Goal: Task Accomplishment & Management: Manage account settings

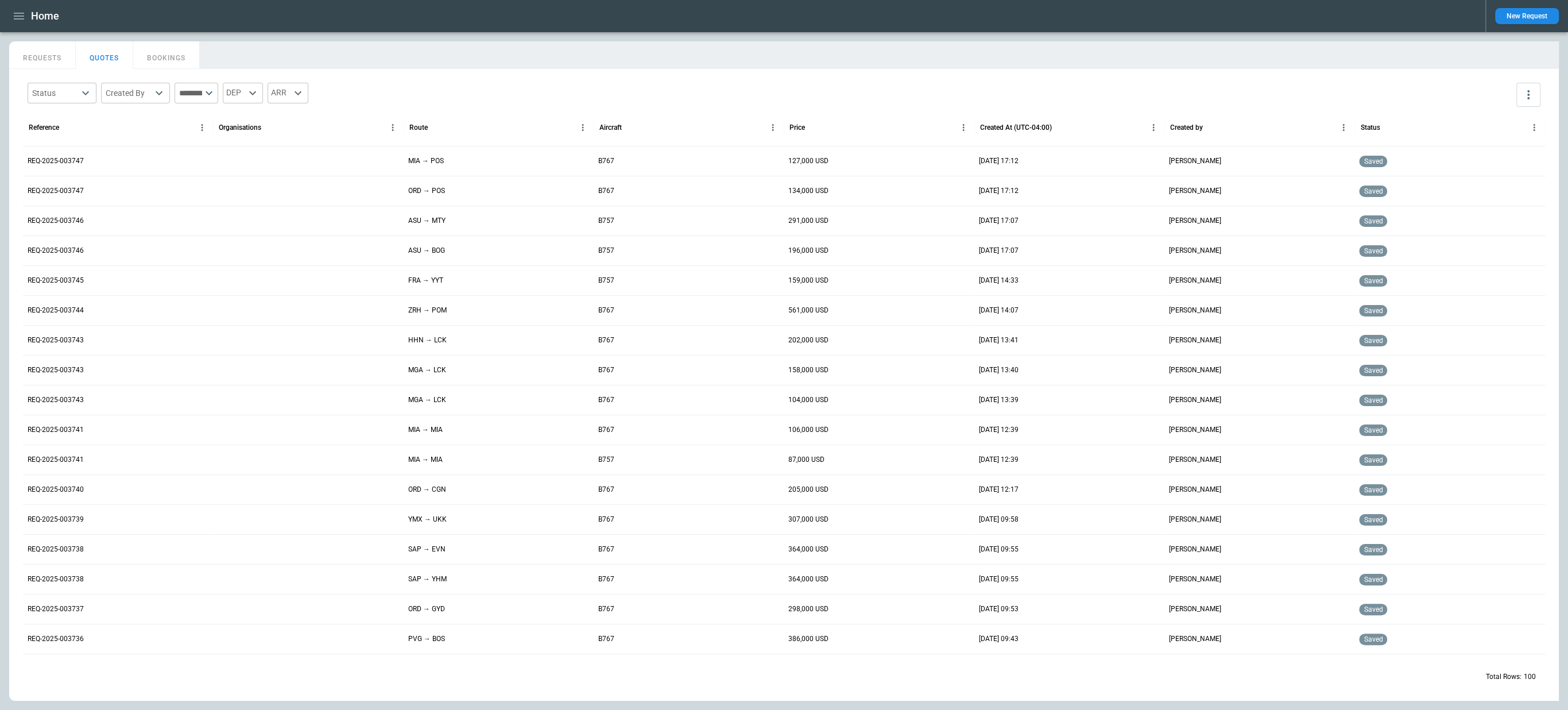
scroll to position [124, 0]
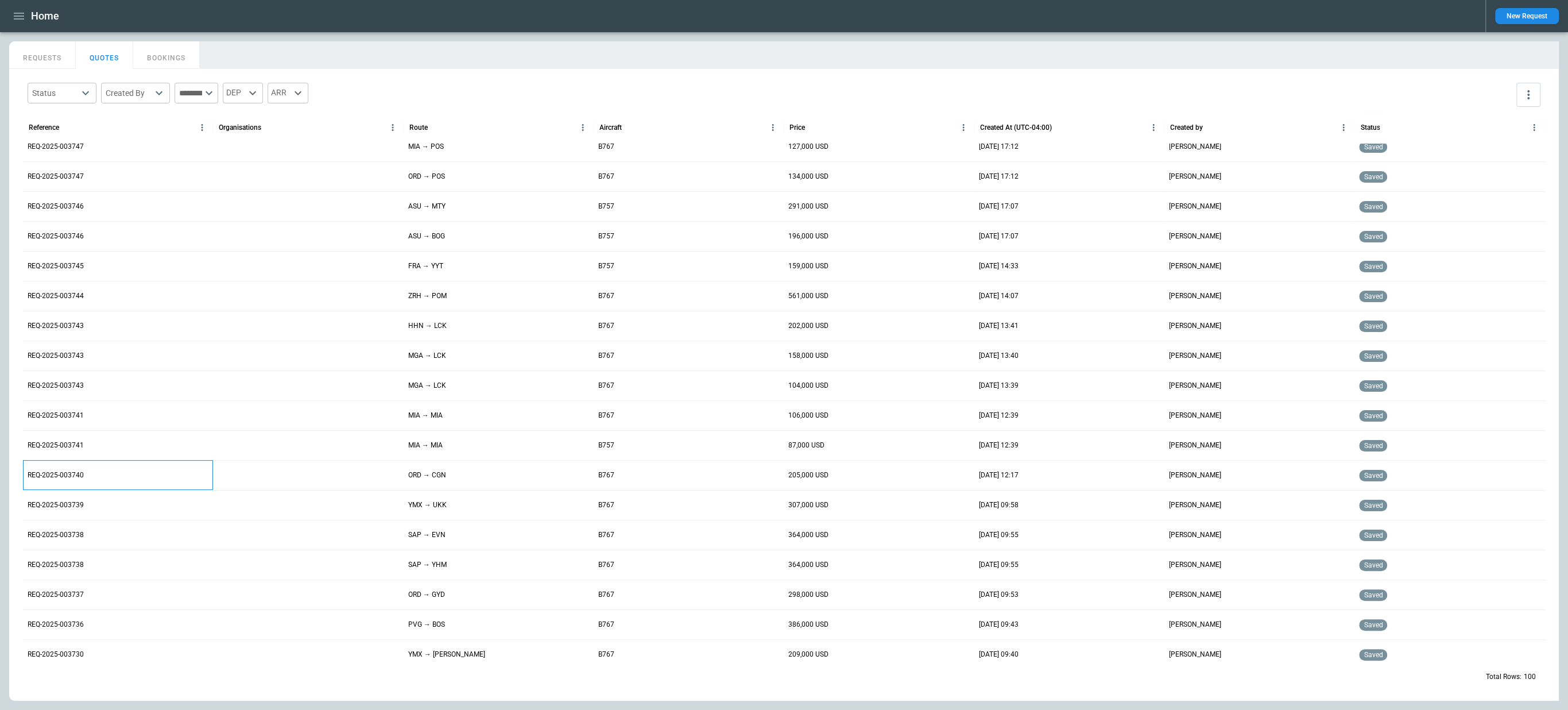
click at [64, 472] on p "REQ-2025-003740" at bounding box center [55, 475] width 56 height 10
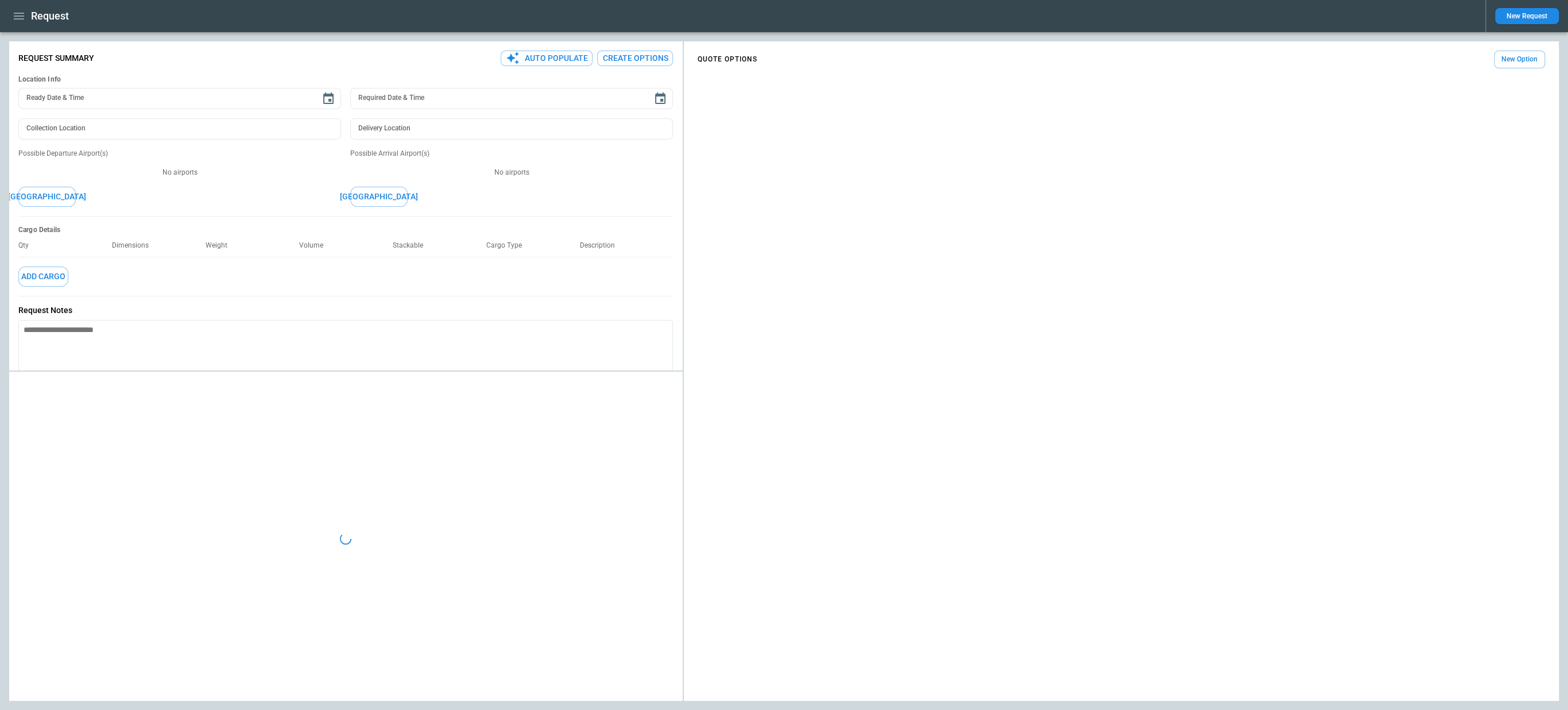
type textarea "*"
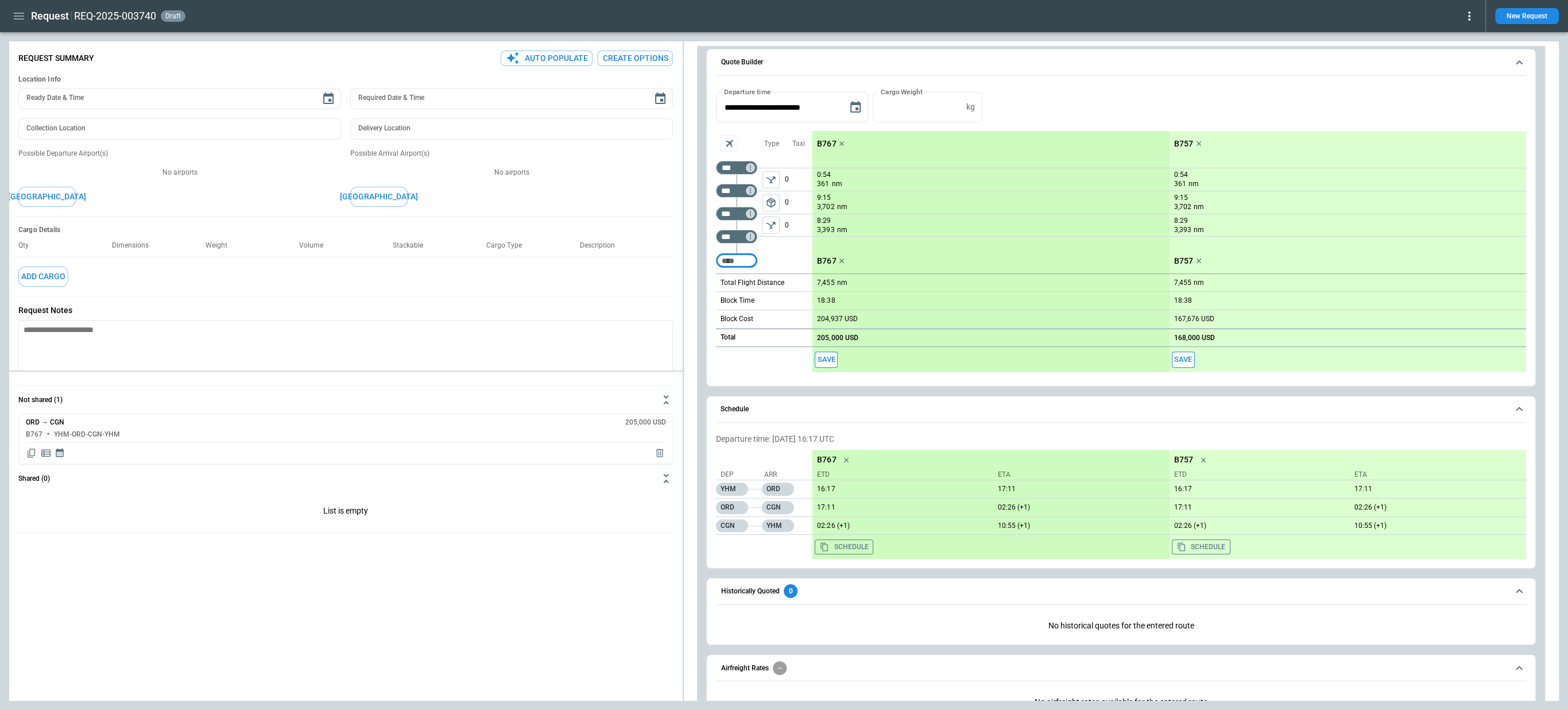
scroll to position [255, 0]
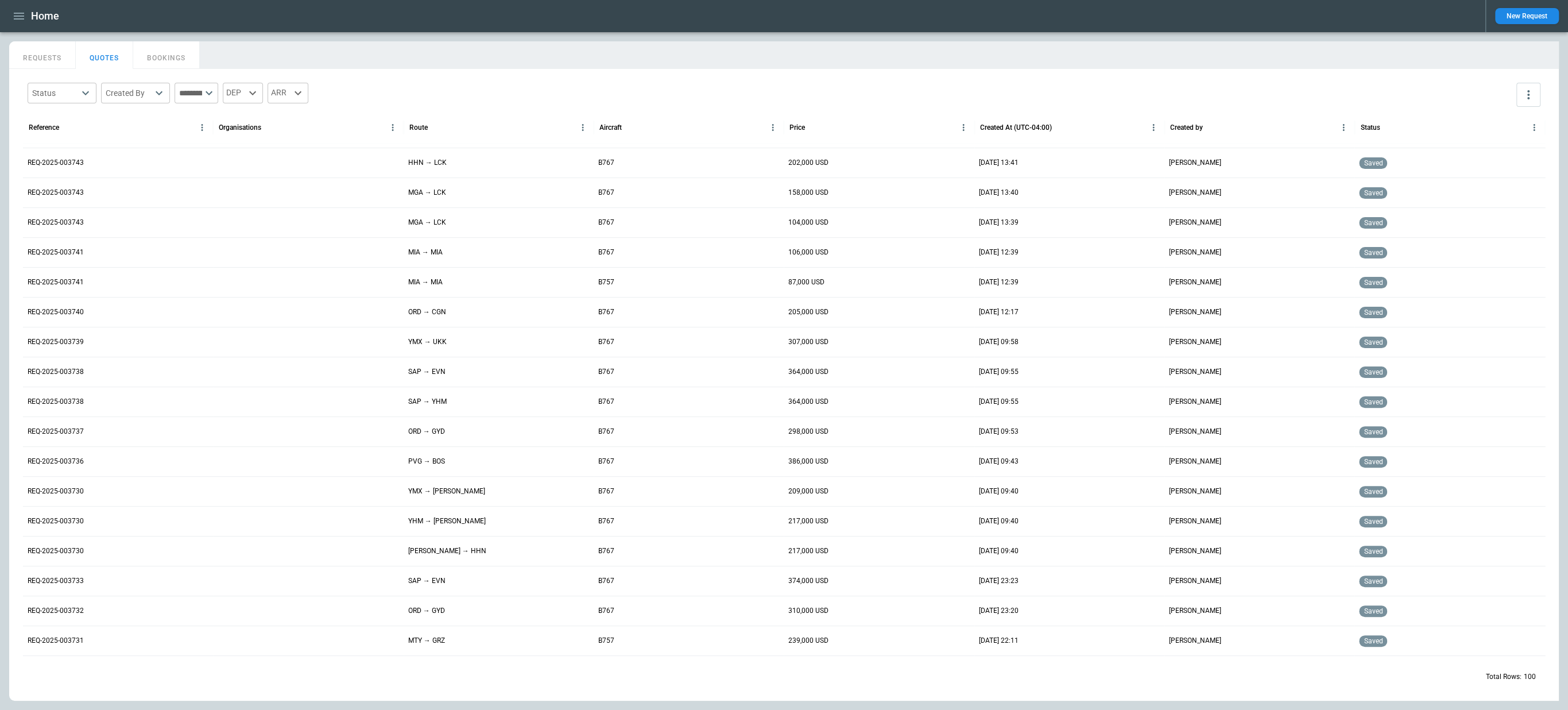
scroll to position [286, 0]
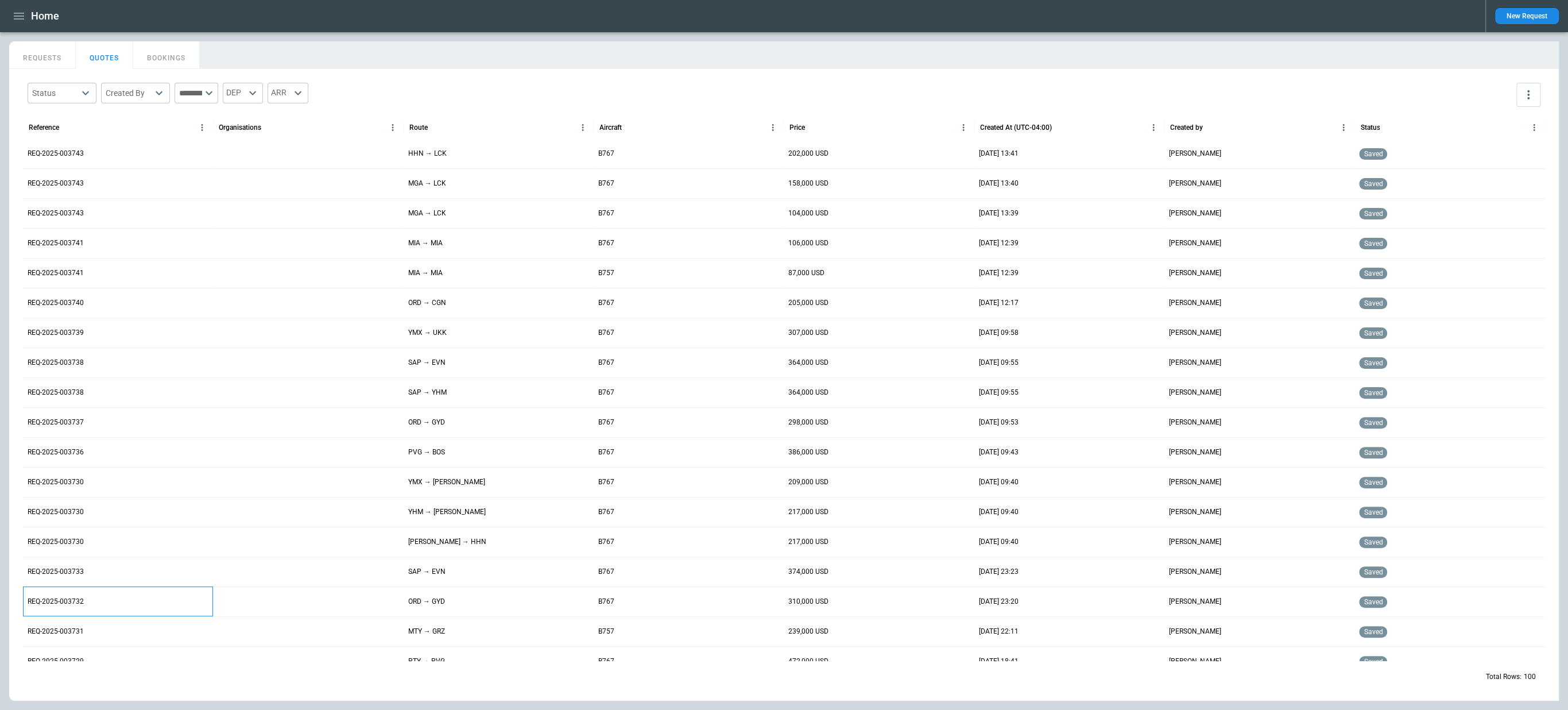
click at [62, 599] on p "REQ-2025-003732" at bounding box center [55, 601] width 56 height 10
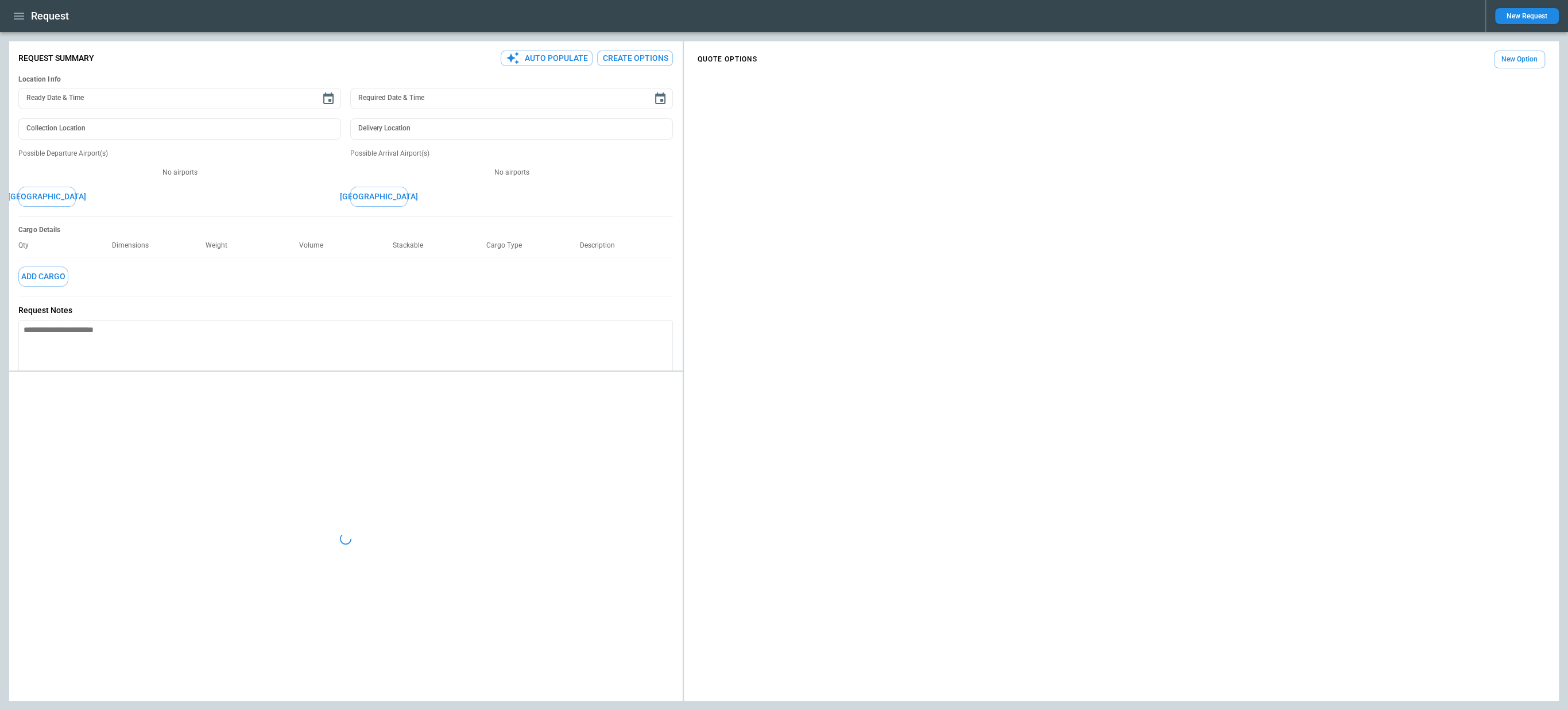
type textarea "*"
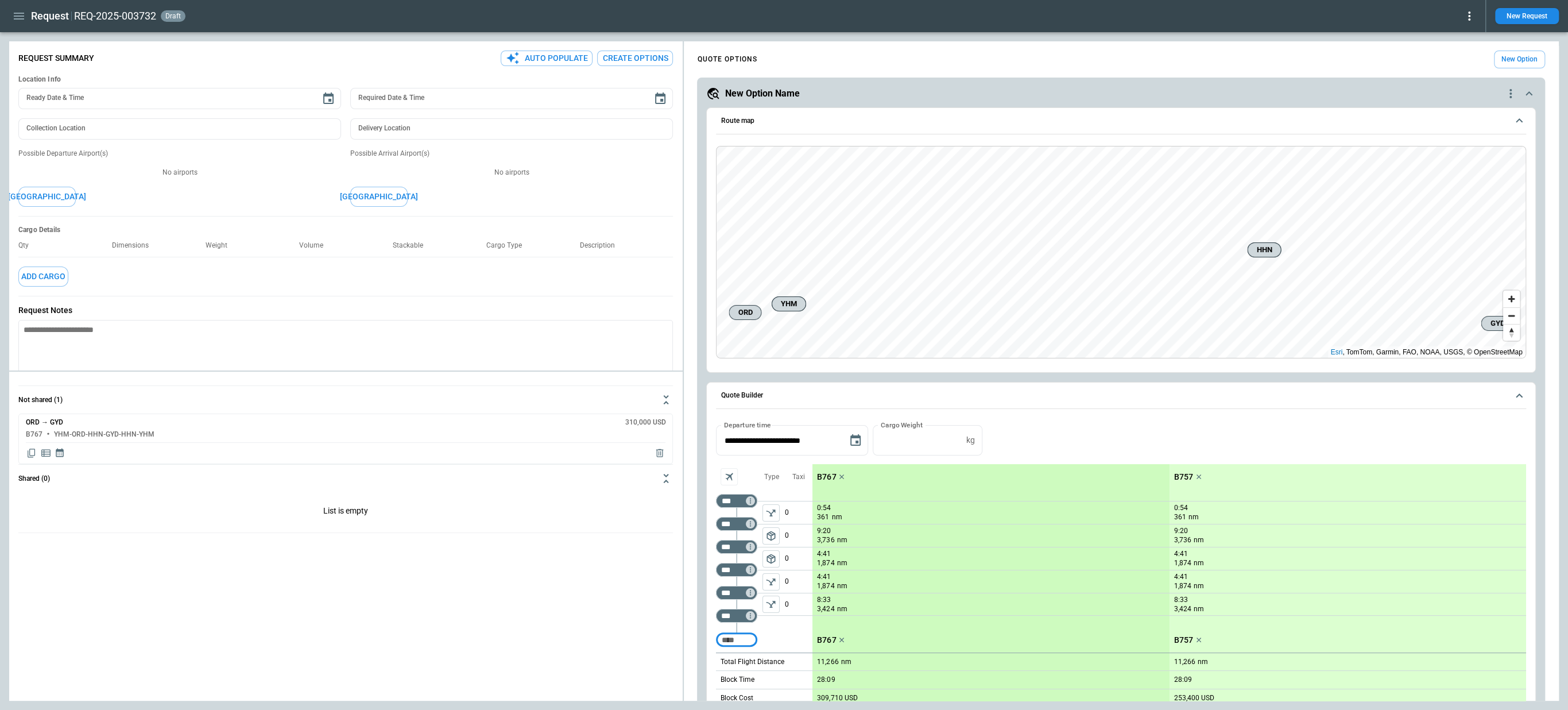
click at [14, 13] on icon "button" at bounding box center [19, 15] width 14 height 14
click at [31, 36] on li "Home" at bounding box center [52, 40] width 86 height 19
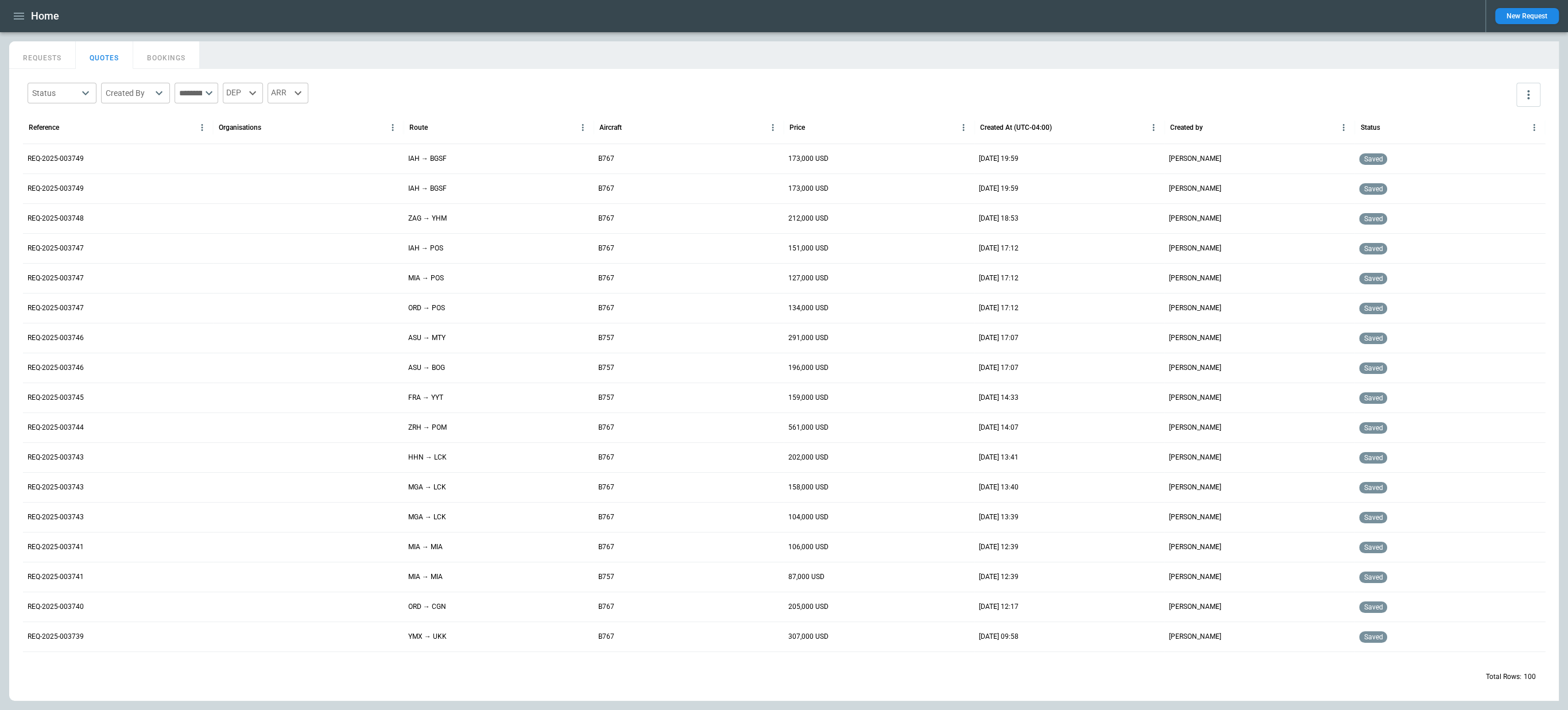
click at [15, 14] on icon "button" at bounding box center [19, 15] width 14 height 14
click at [56, 132] on li "Switch tenant" at bounding box center [52, 135] width 86 height 19
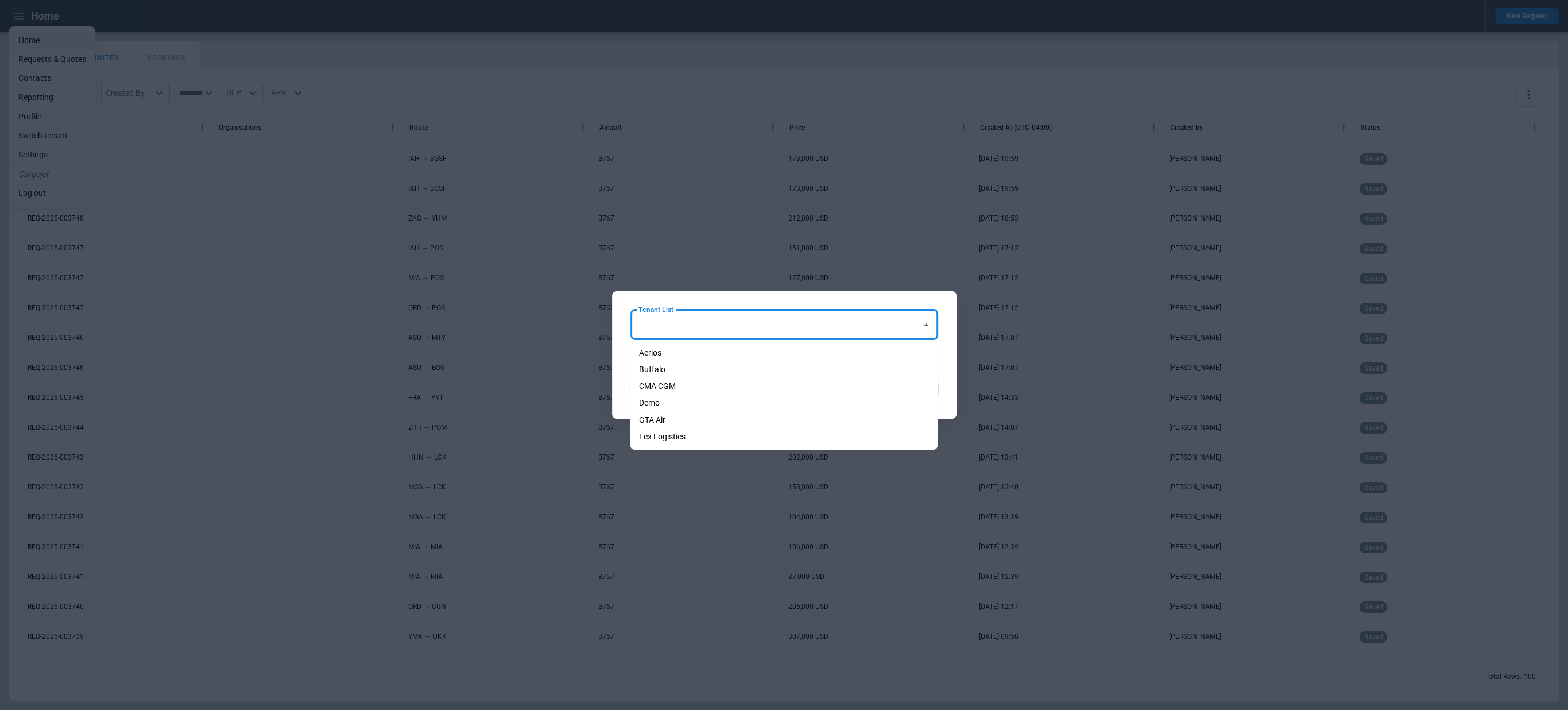
click at [715, 315] on input "Tenant List" at bounding box center [775, 324] width 280 height 20
click at [707, 356] on li "Aerios" at bounding box center [784, 353] width 308 height 17
type input "******"
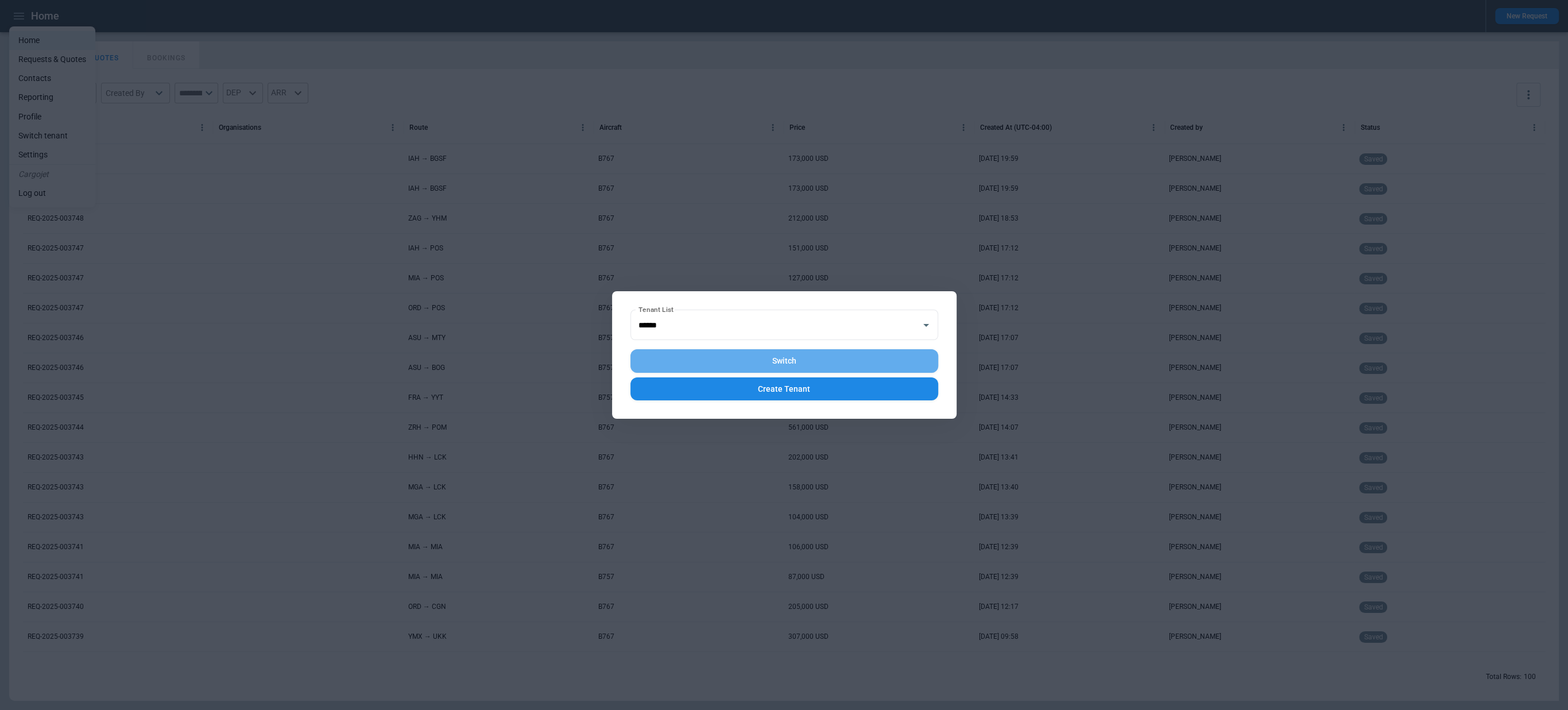
click at [718, 357] on button "Switch" at bounding box center [784, 361] width 308 height 24
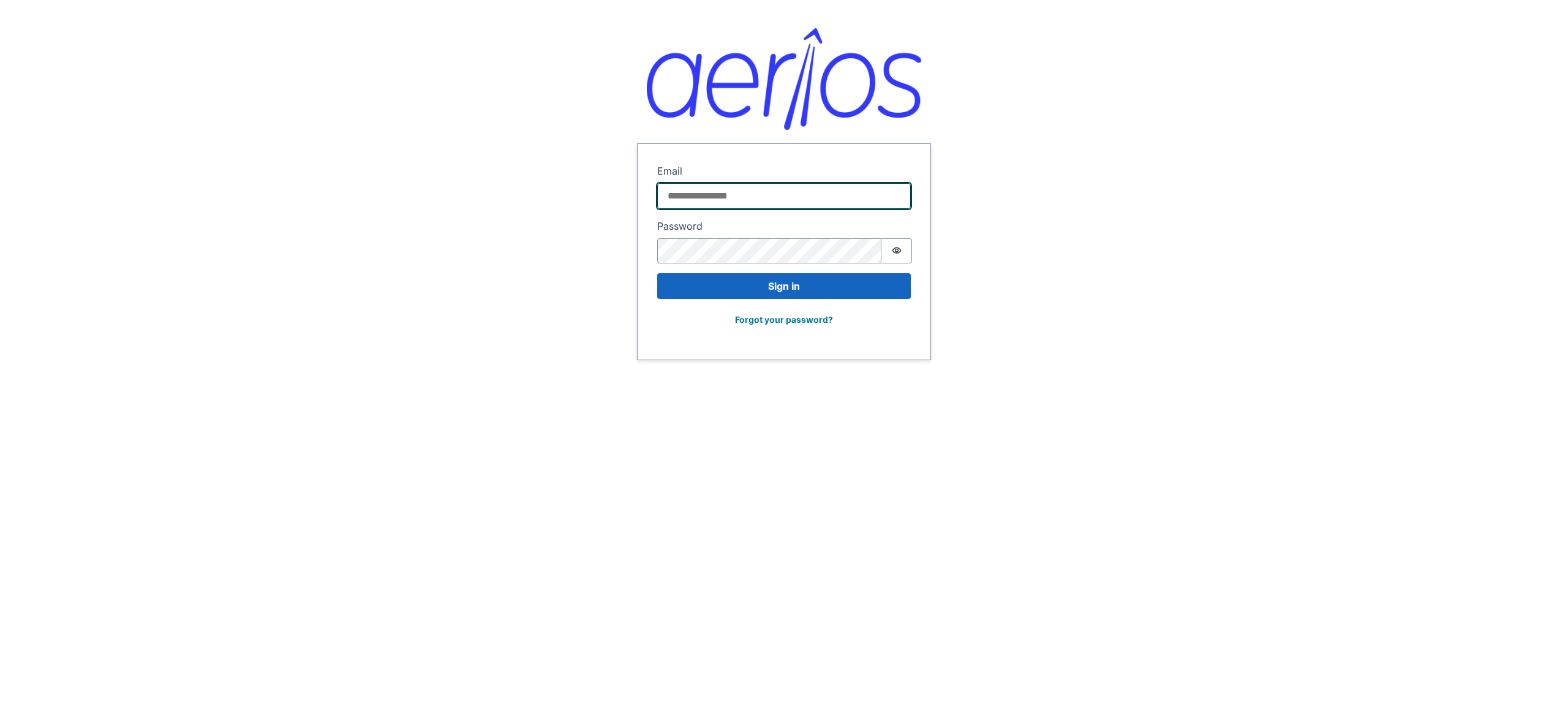
click at [845, 205] on input "Email" at bounding box center [784, 196] width 253 height 25
type input "**********"
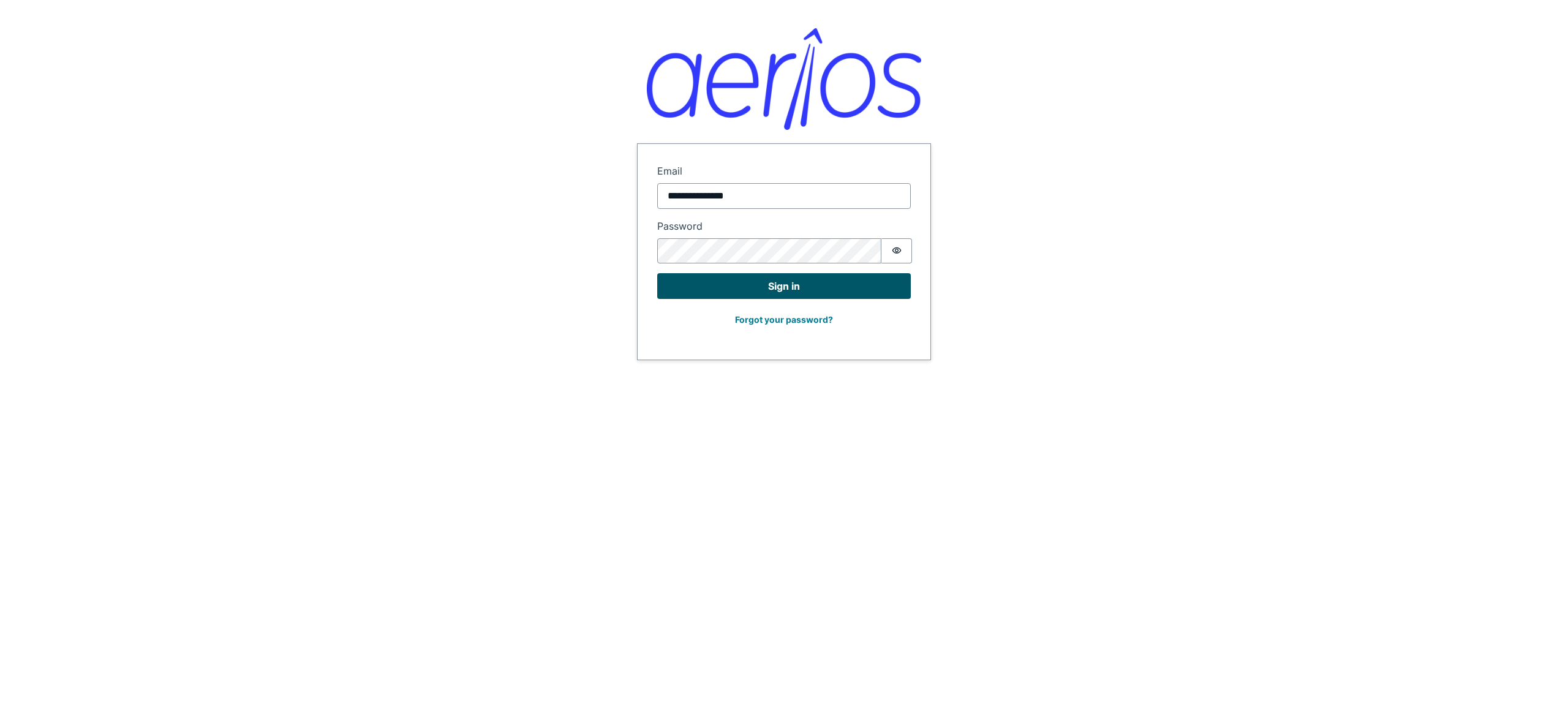
click at [812, 288] on button "Sign in" at bounding box center [784, 286] width 253 height 25
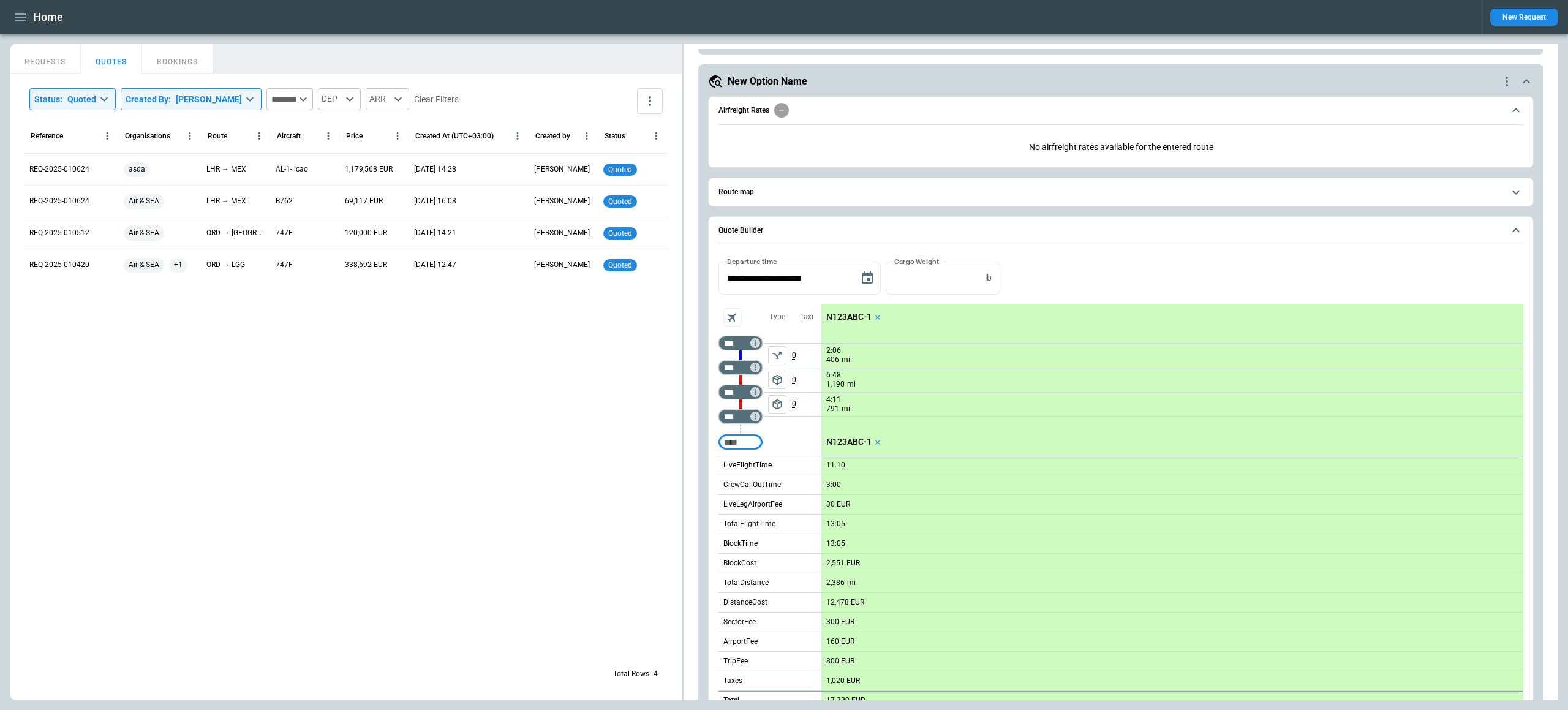
scroll to position [405, 0]
click at [777, 393] on button "package_2" at bounding box center [777, 402] width 19 height 19
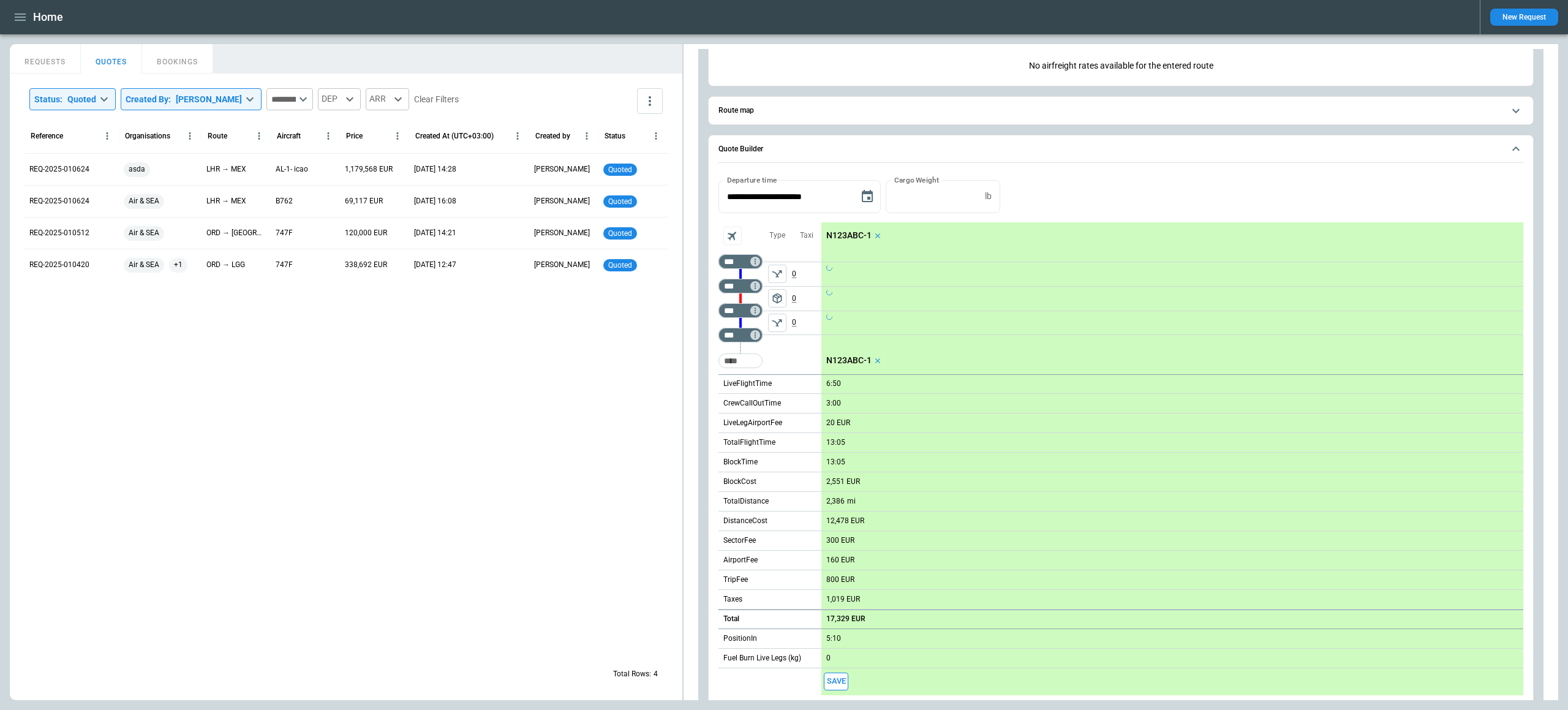
scroll to position [880, 0]
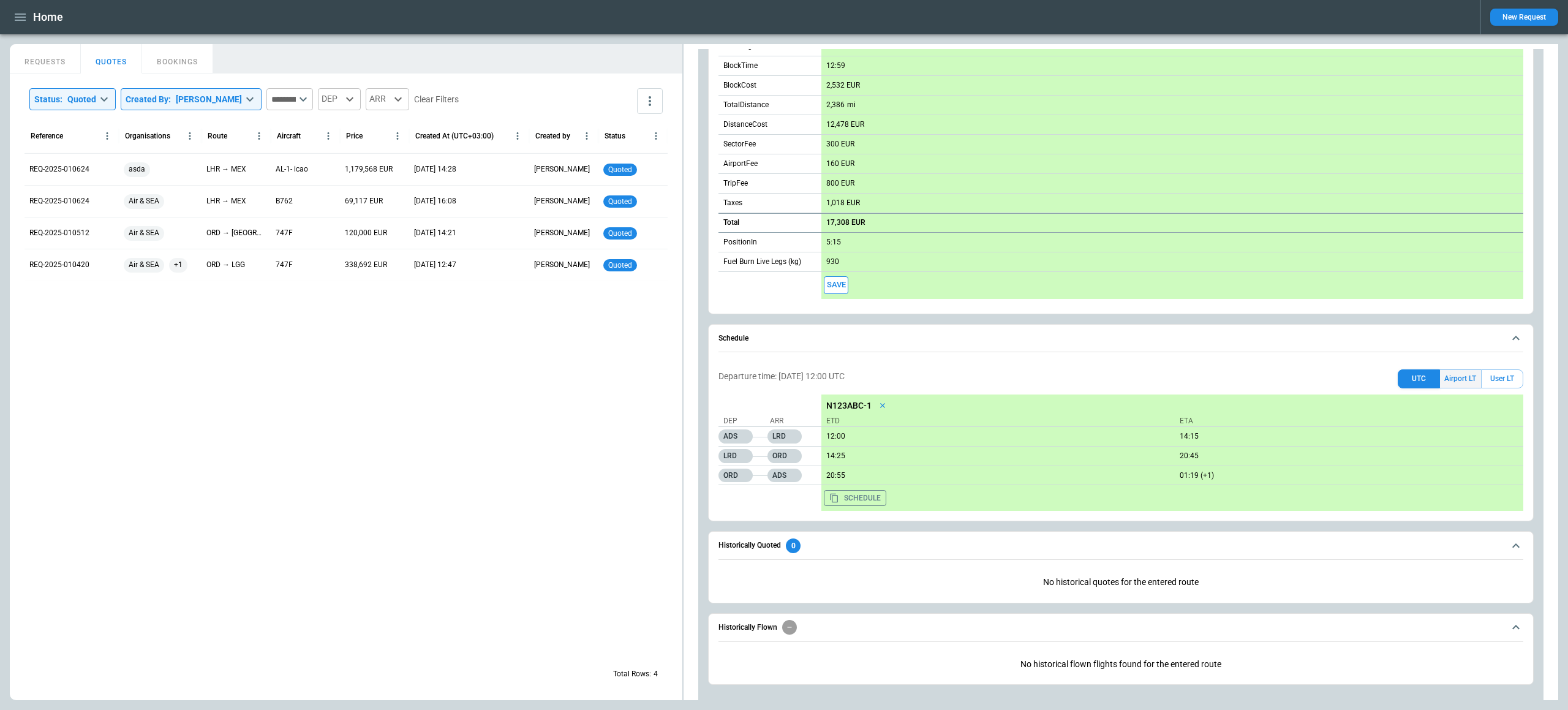
click at [1468, 370] on button "Airport LT" at bounding box center [1460, 379] width 41 height 19
click at [1495, 369] on button "User LT" at bounding box center [1502, 379] width 43 height 19
click at [1468, 370] on button "Airport LT" at bounding box center [1460, 379] width 41 height 19
click at [1420, 374] on button "UTC" at bounding box center [1418, 379] width 43 height 19
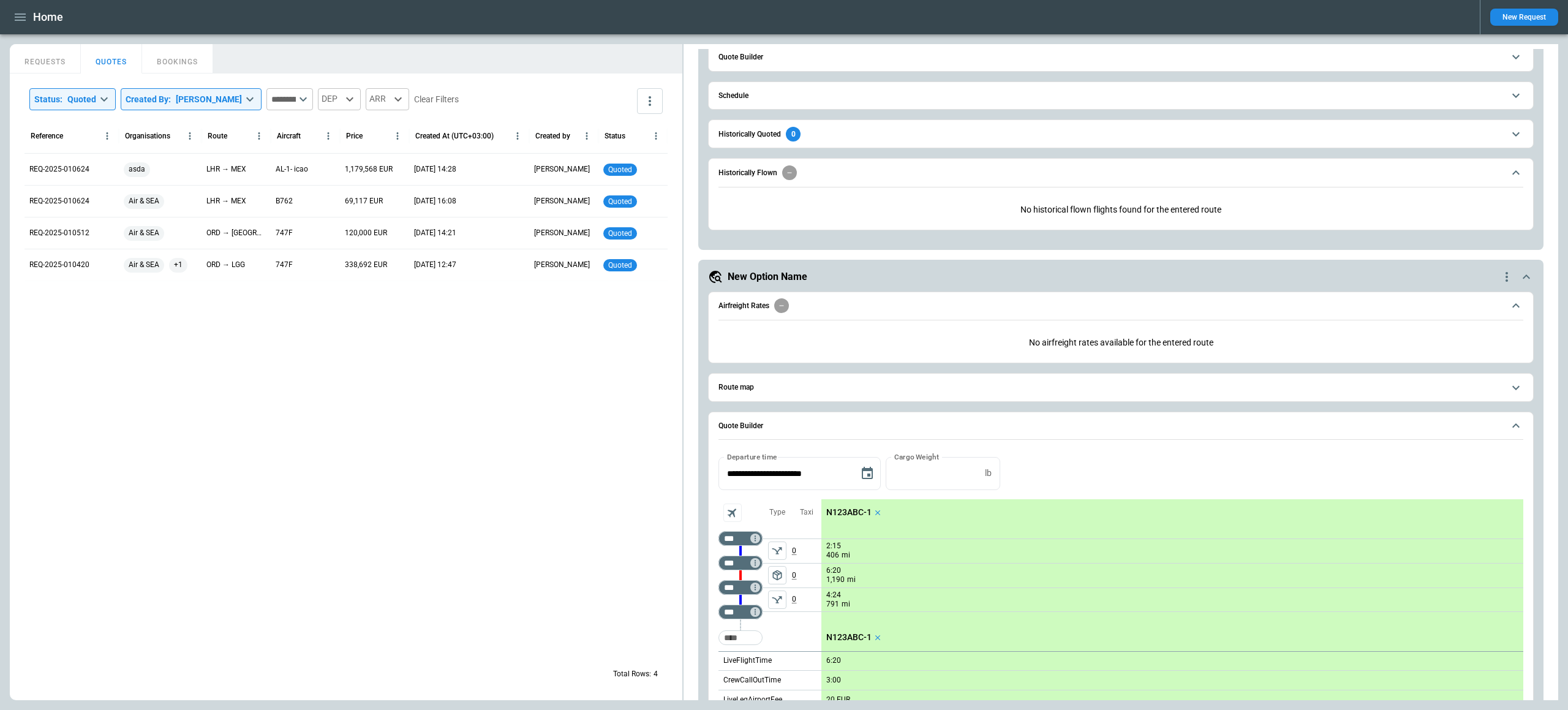
scroll to position [199, 0]
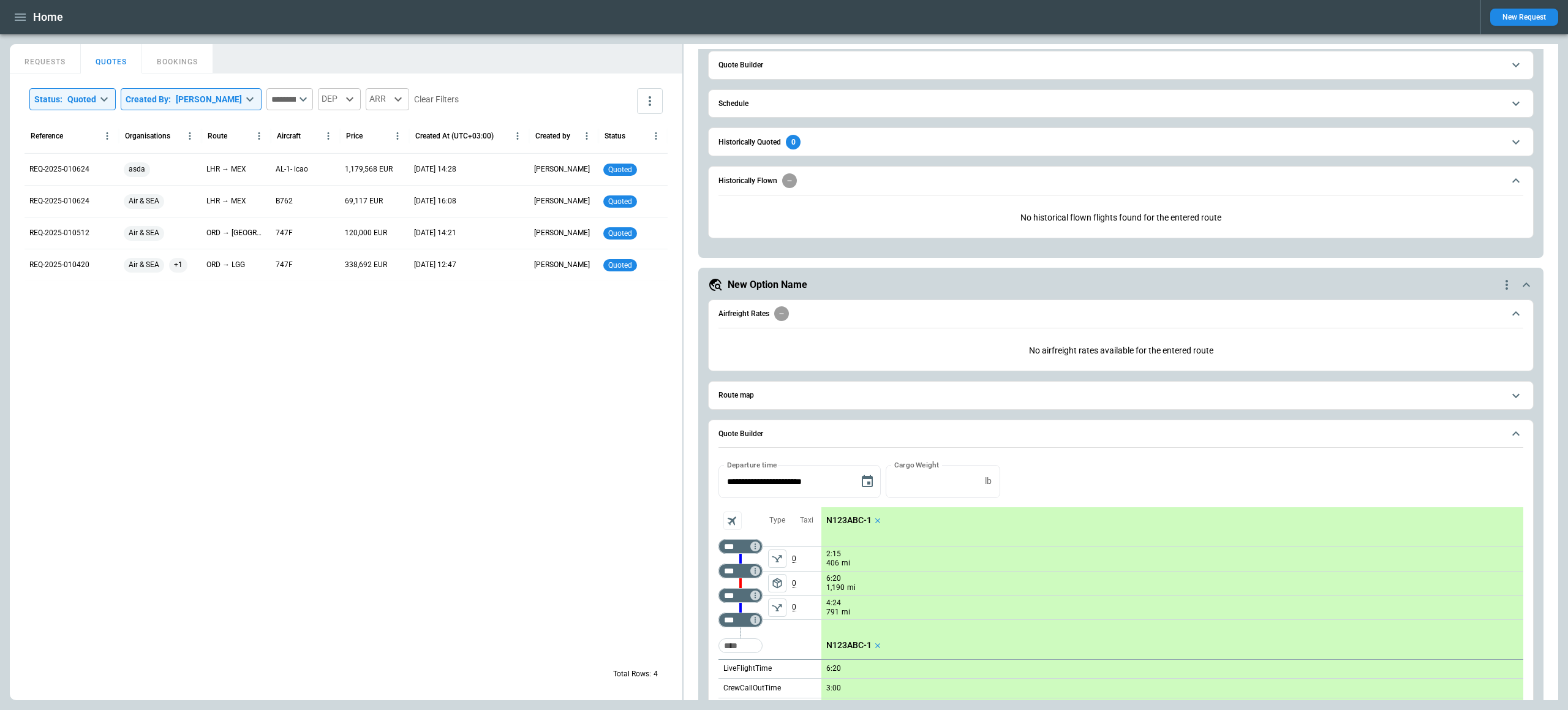
click at [25, 14] on icon "button" at bounding box center [20, 16] width 14 height 14
click at [49, 90] on li "Contacts" at bounding box center [56, 82] width 92 height 20
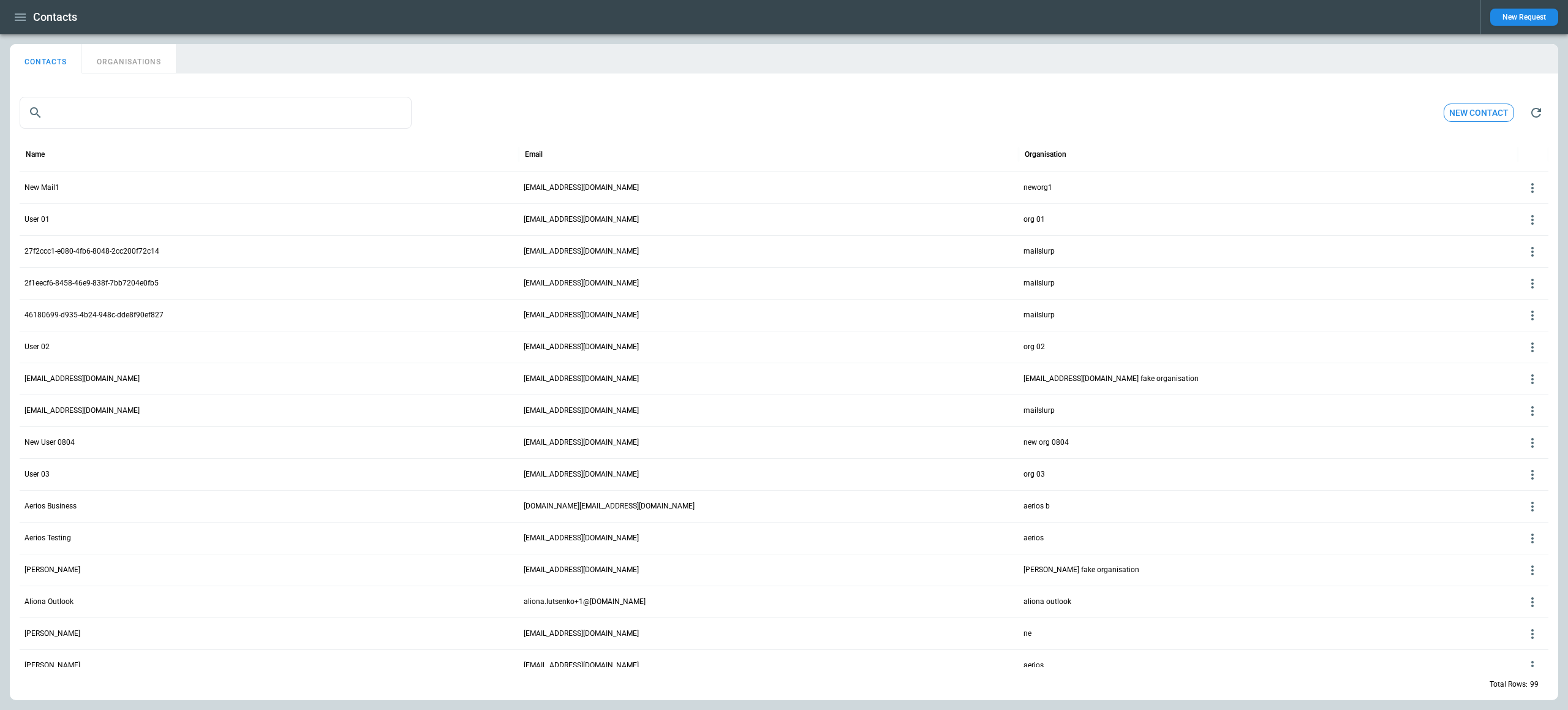
click at [1528, 185] on icon at bounding box center [1532, 187] width 14 height 14
click at [1514, 222] on button "Delete" at bounding box center [1522, 224] width 40 height 18
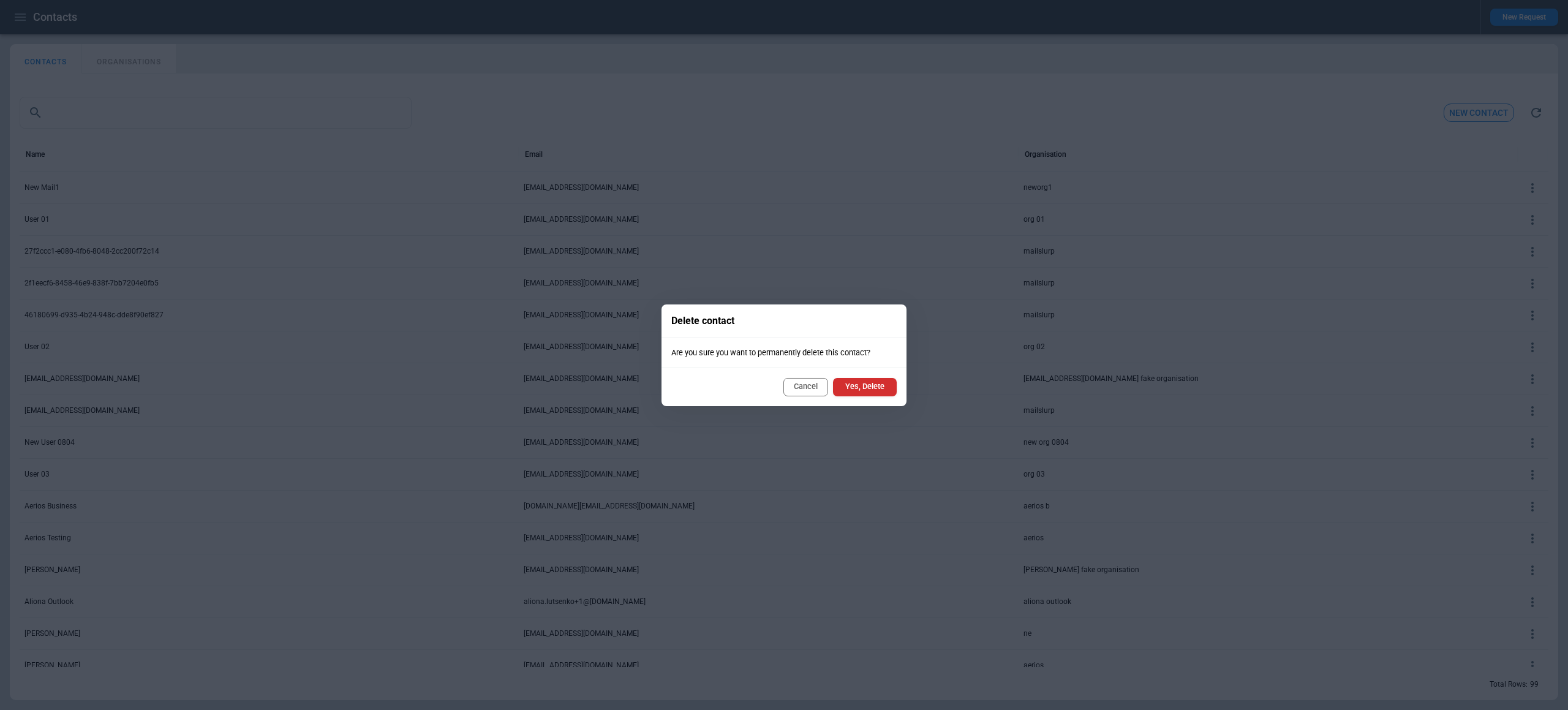
click at [811, 395] on button "Cancel" at bounding box center [805, 387] width 45 height 19
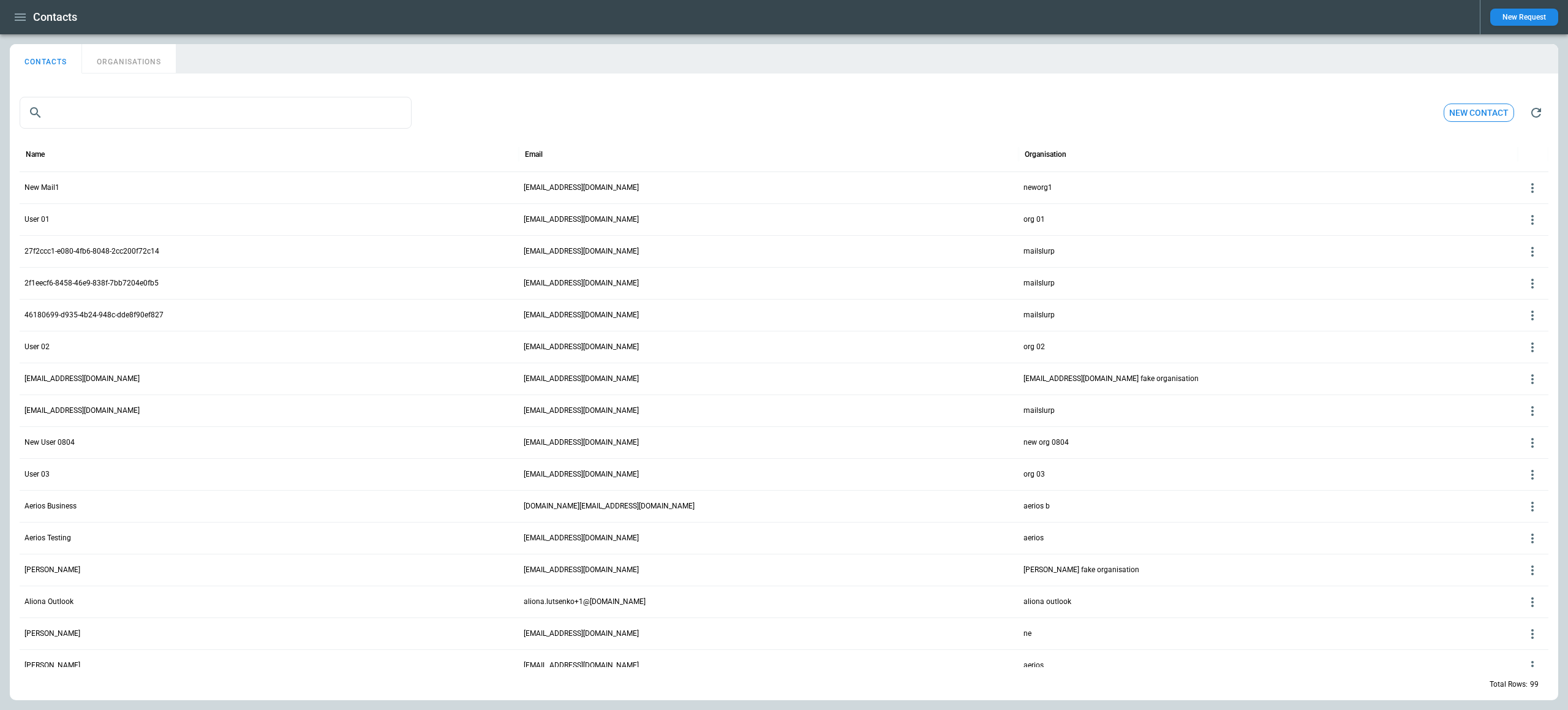
click at [203, 185] on div "New Mail1" at bounding box center [269, 187] width 499 height 32
click at [36, 188] on p "New Mail1" at bounding box center [42, 187] width 35 height 10
click at [45, 186] on p "New Mail1" at bounding box center [42, 187] width 35 height 10
click at [607, 179] on div "058d809c-0ae1-4bbd-9a9c-34f1e6e27841@mailslurp.net" at bounding box center [768, 187] width 499 height 32
click at [137, 65] on button "ORGANISATIONS" at bounding box center [129, 58] width 94 height 30
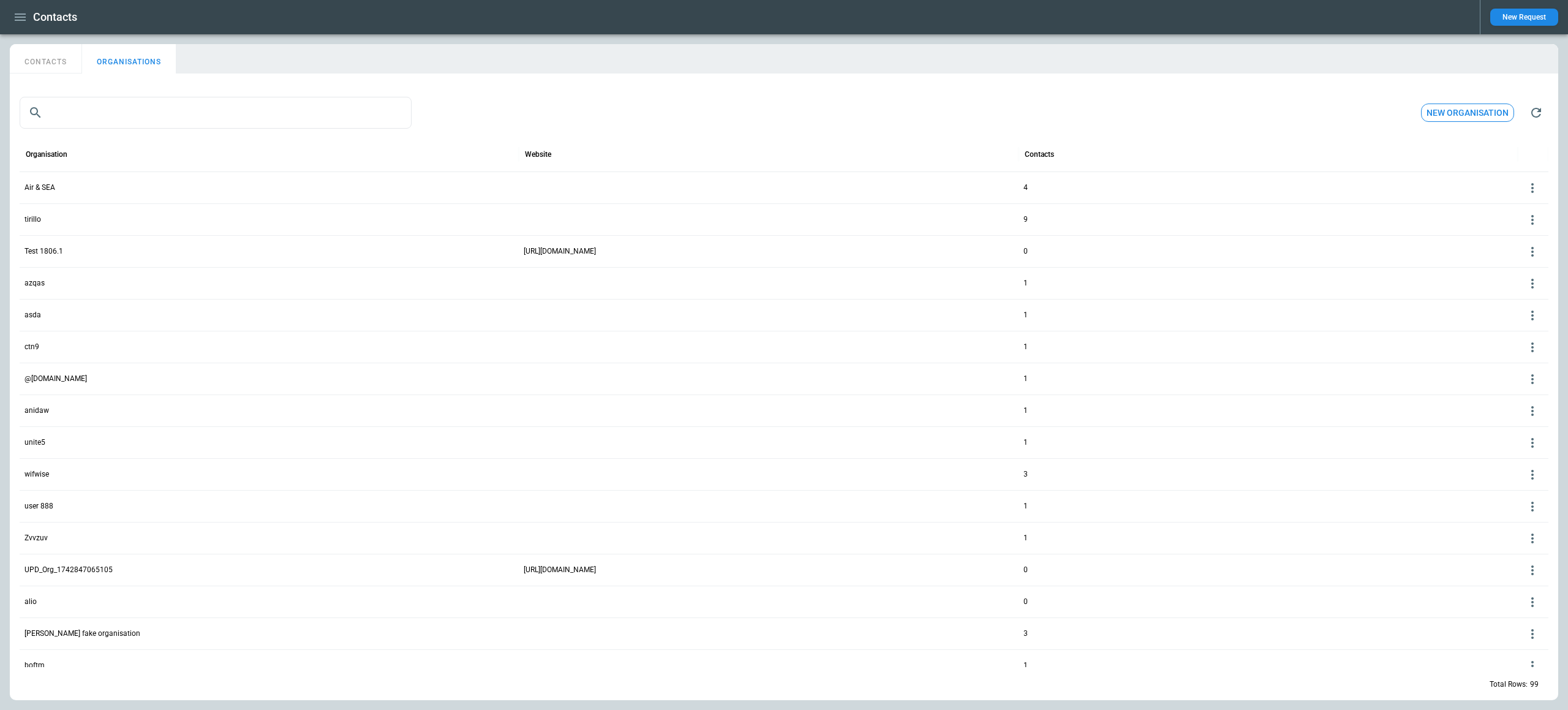
click at [51, 188] on p "Air & SEA" at bounding box center [40, 187] width 31 height 10
click at [22, 20] on icon "button" at bounding box center [20, 17] width 11 height 8
click at [21, 39] on li "Home" at bounding box center [56, 42] width 92 height 20
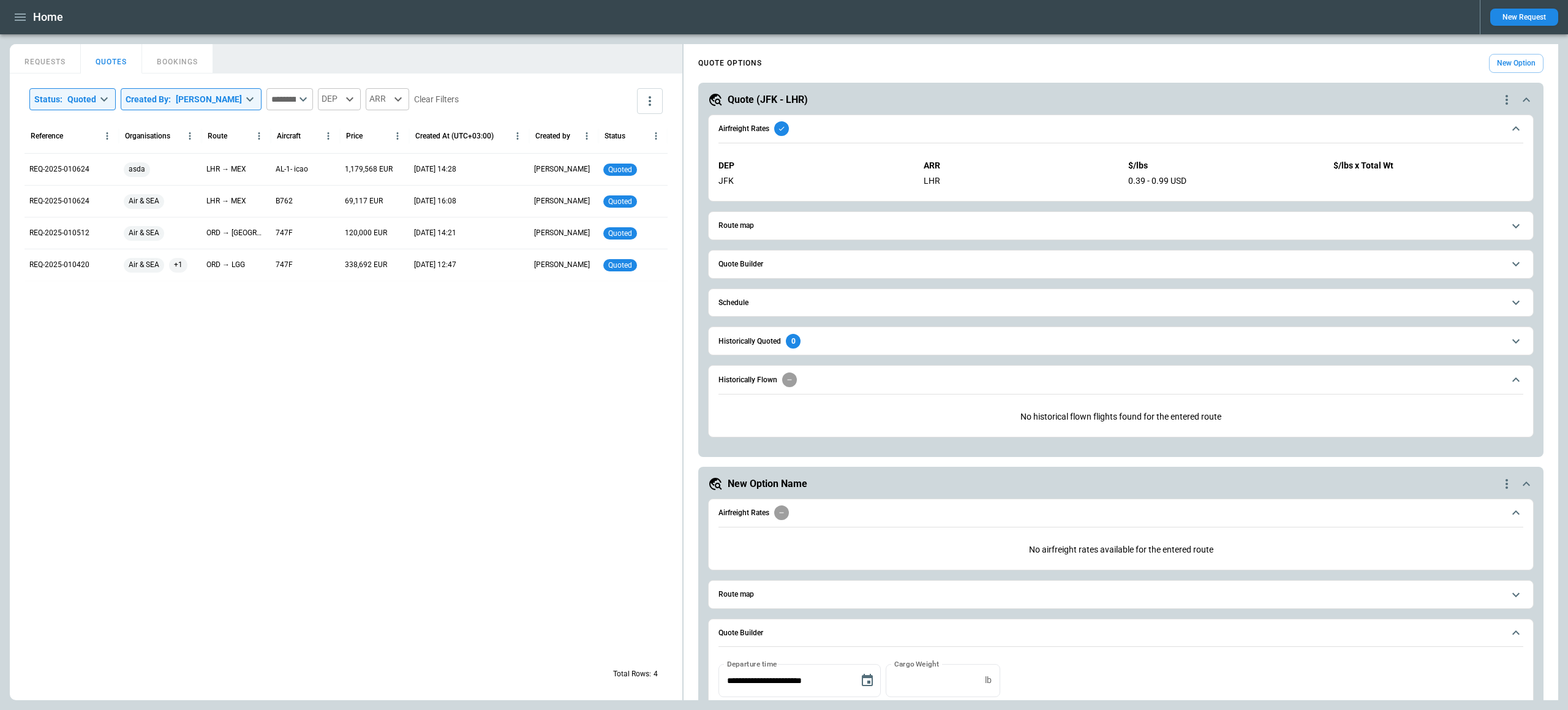
click at [851, 122] on span "Airfreight Rates" at bounding box center [1111, 128] width 785 height 14
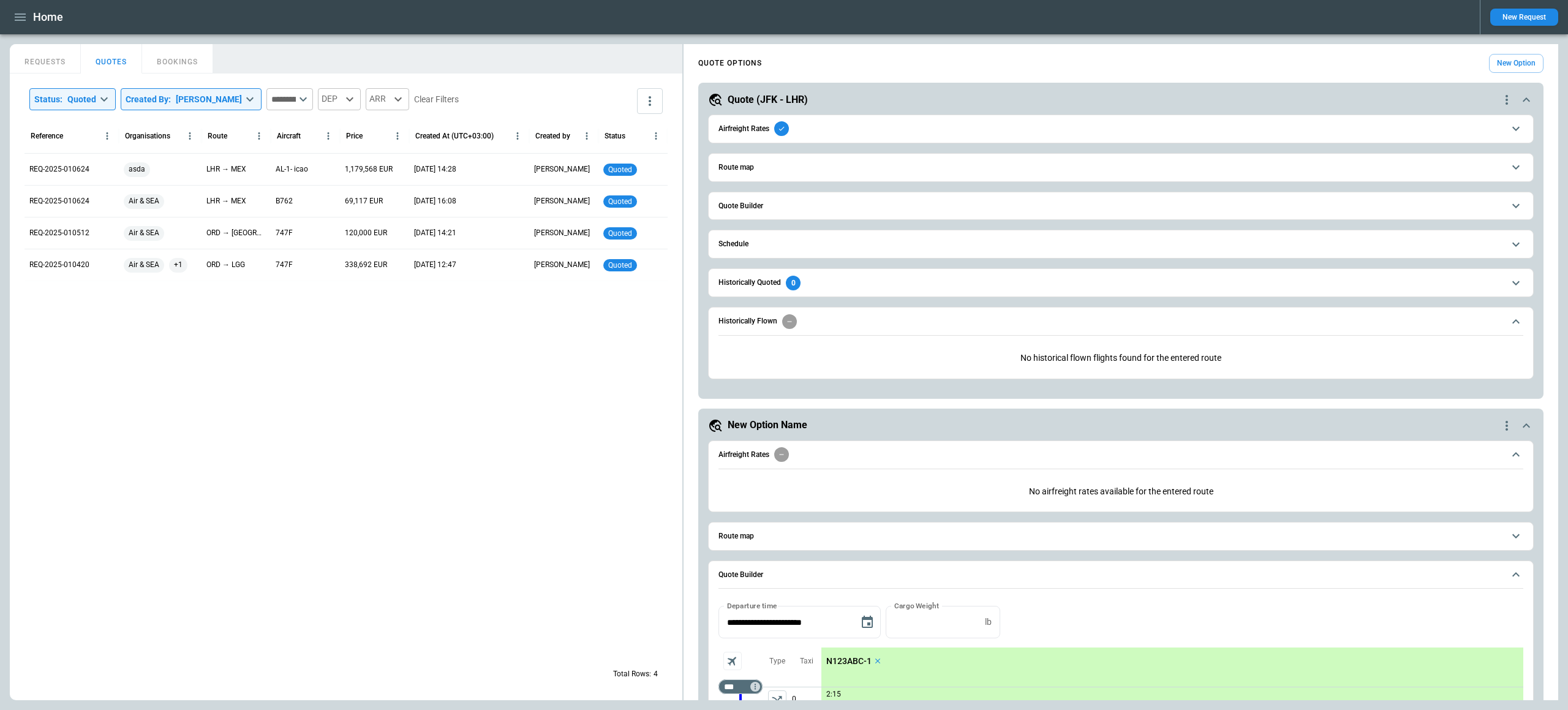
click at [21, 17] on icon "button" at bounding box center [20, 17] width 11 height 8
click at [46, 165] on li "Settings" at bounding box center [56, 164] width 92 height 20
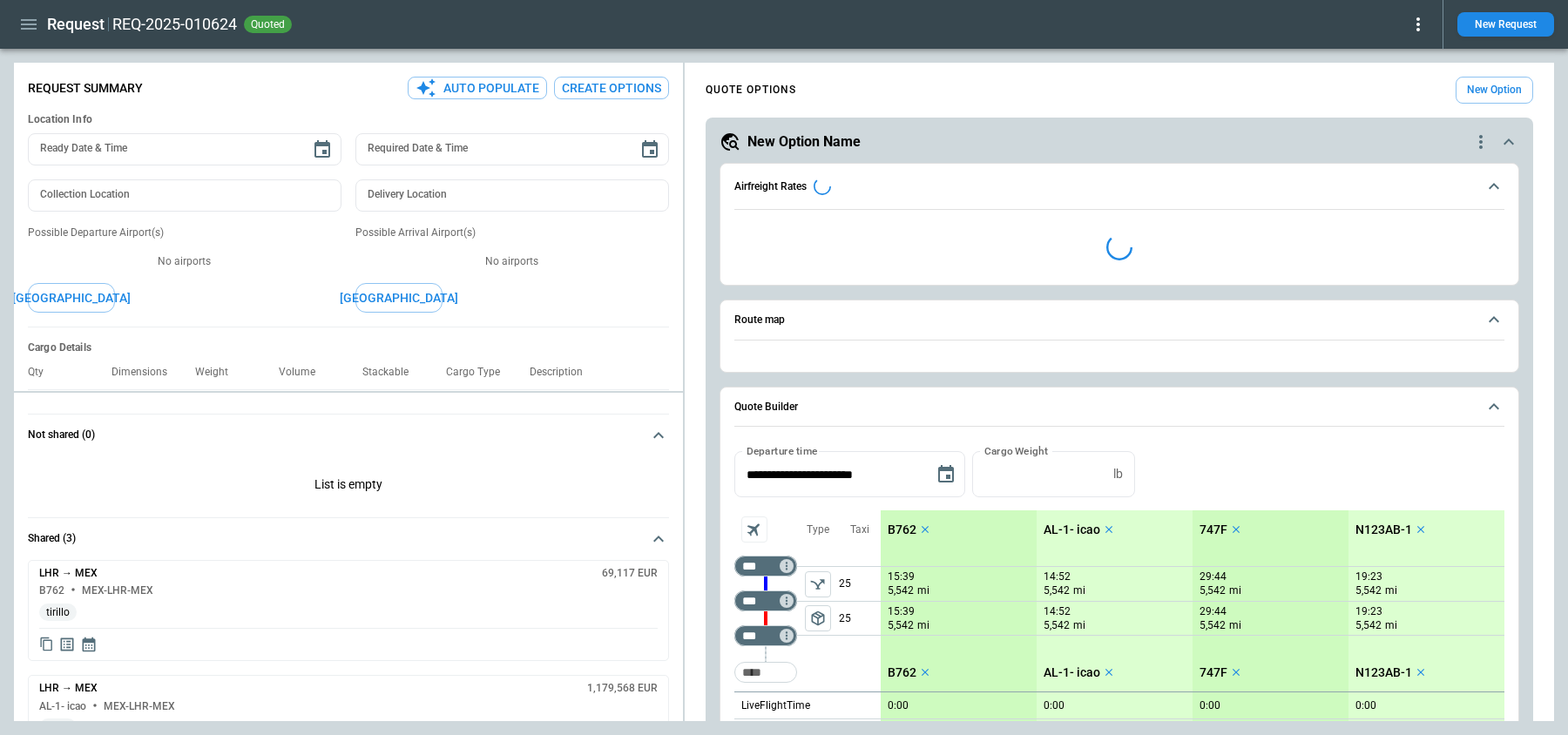
type textarea "*"
type input "**********"
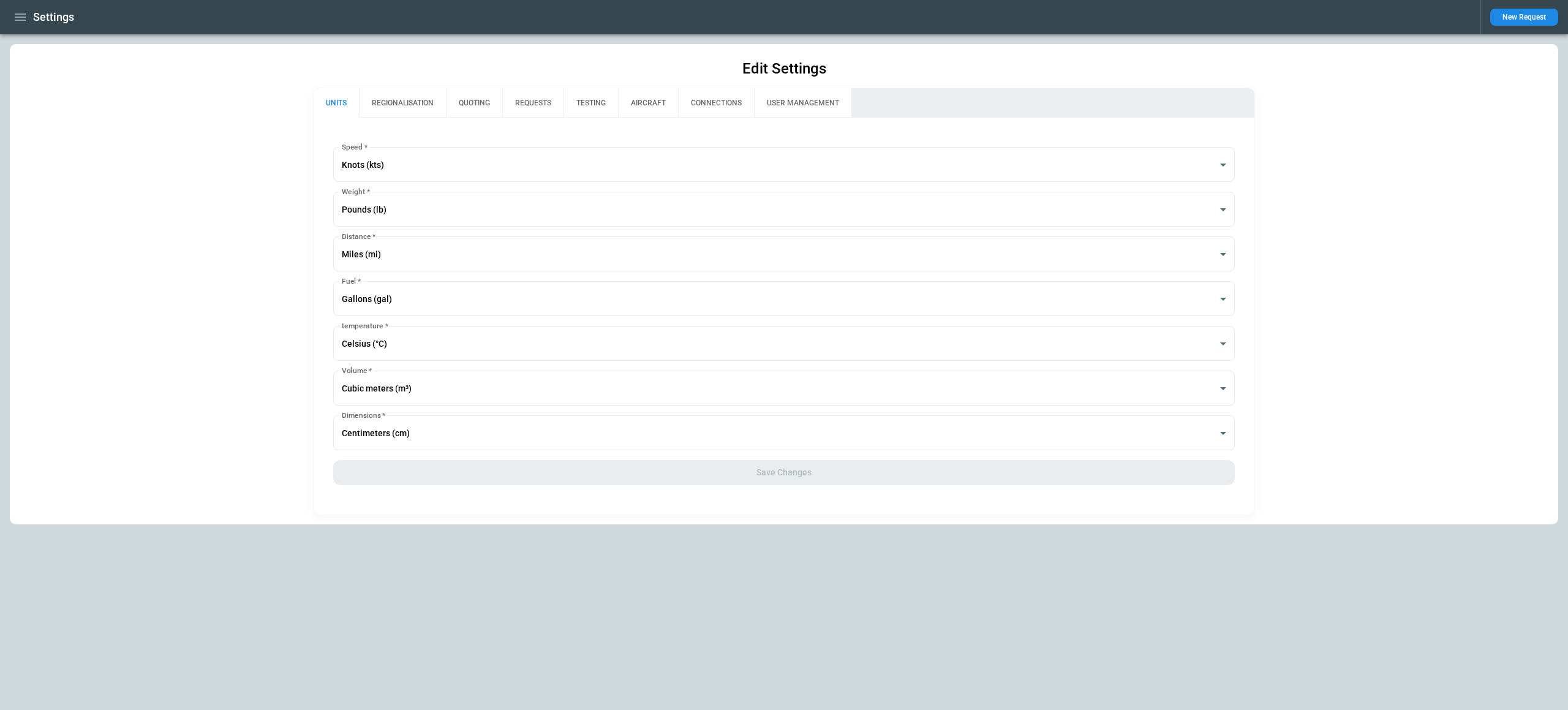
click at [765, 93] on button "USER MANAGEMENT" at bounding box center [803, 103] width 97 height 30
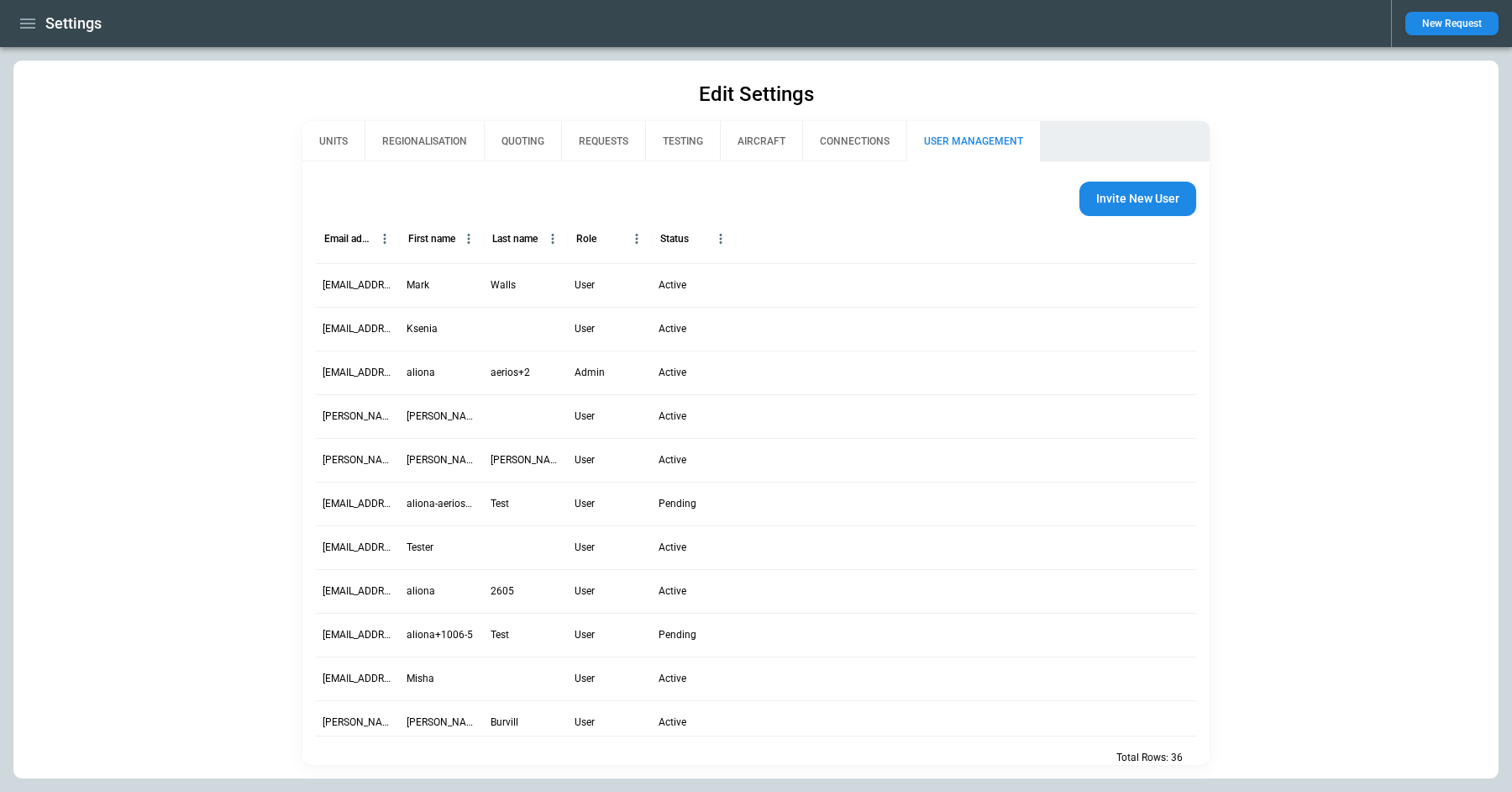
click at [30, 16] on icon "button" at bounding box center [27, 23] width 20 height 20
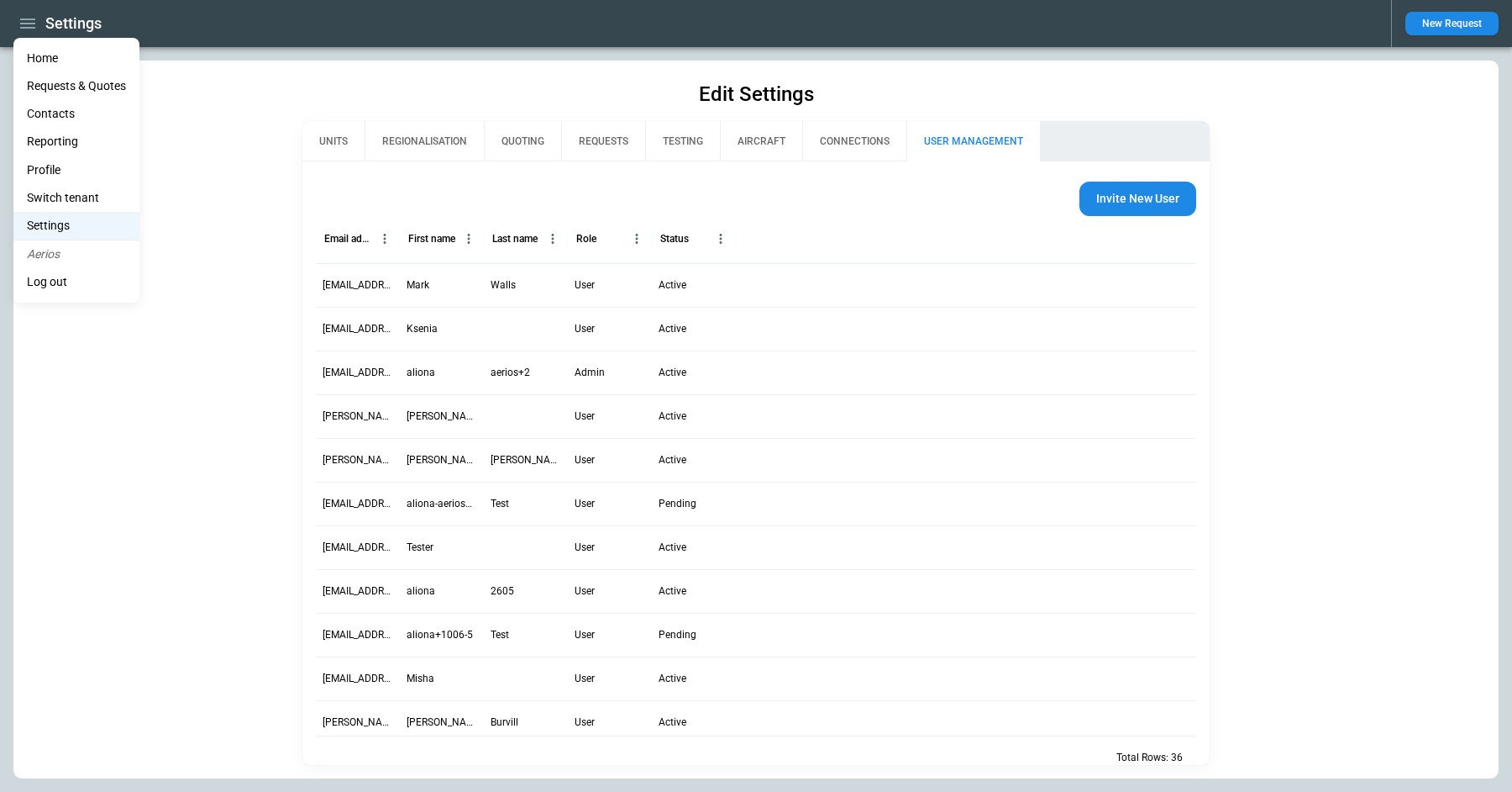
click at [30, 57] on li "Home" at bounding box center [76, 57] width 126 height 27
click at [87, 59] on li "Home" at bounding box center [76, 57] width 126 height 27
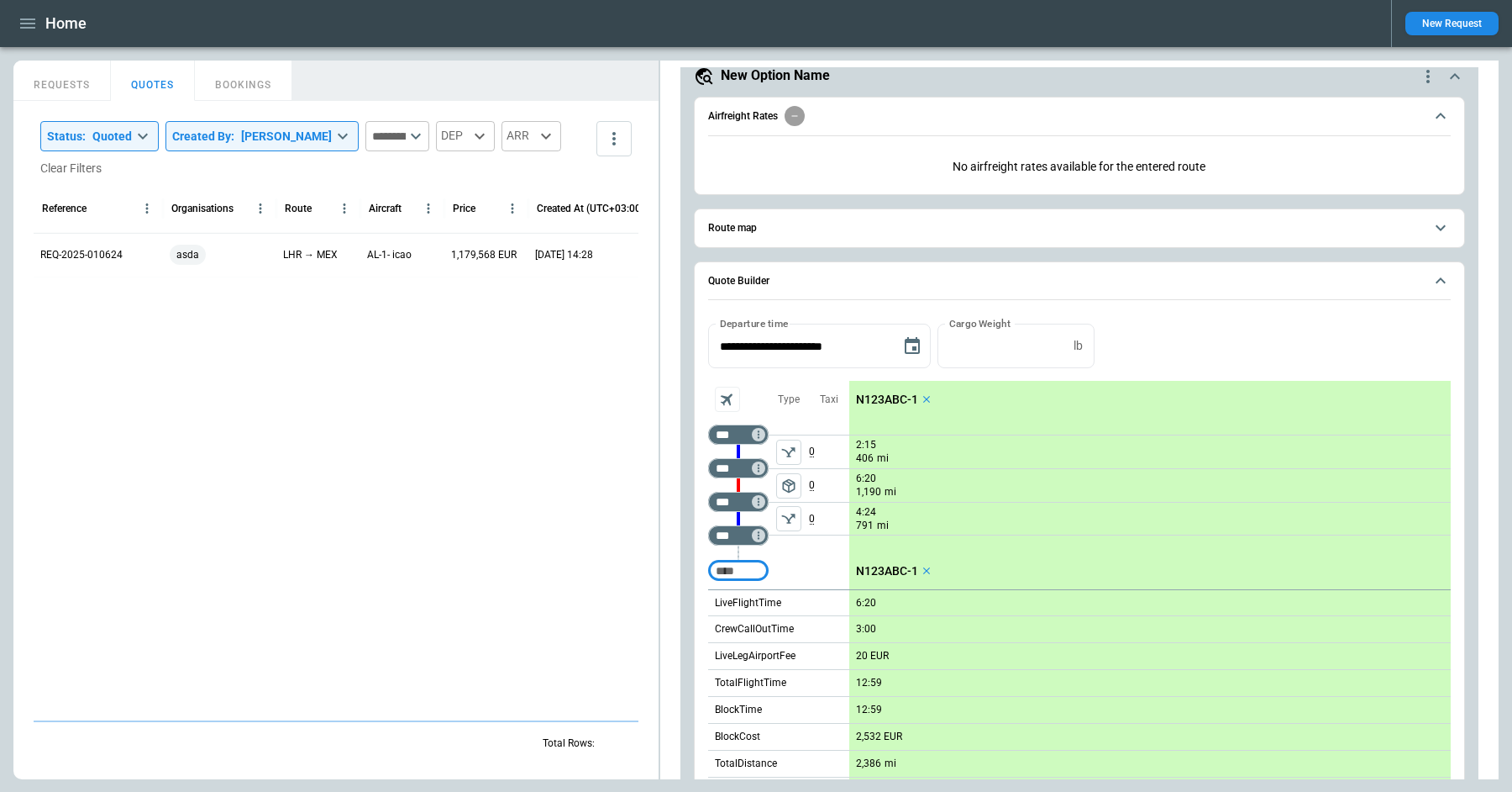
scroll to position [500, 0]
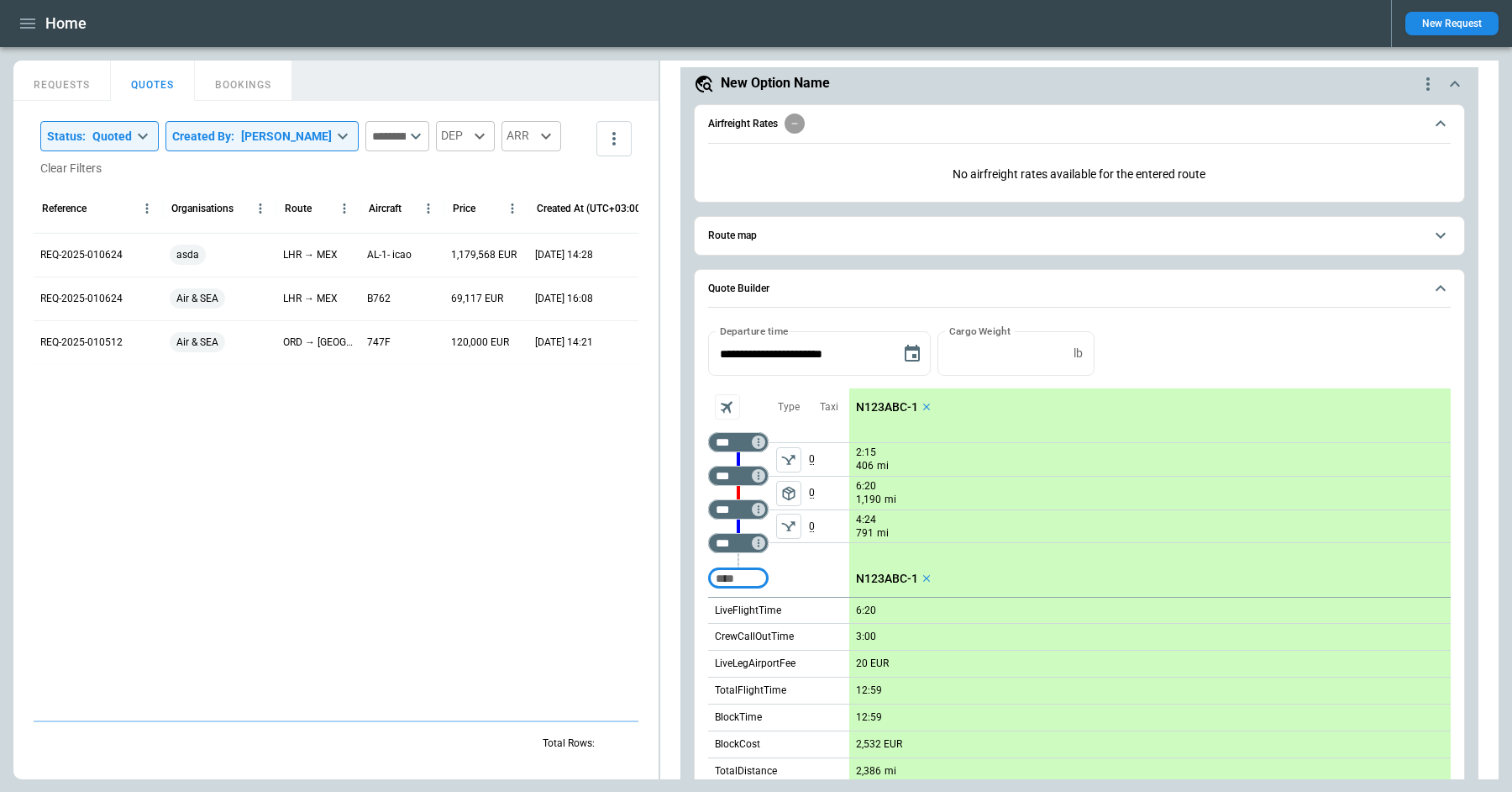
click at [21, 20] on icon "button" at bounding box center [27, 24] width 15 height 10
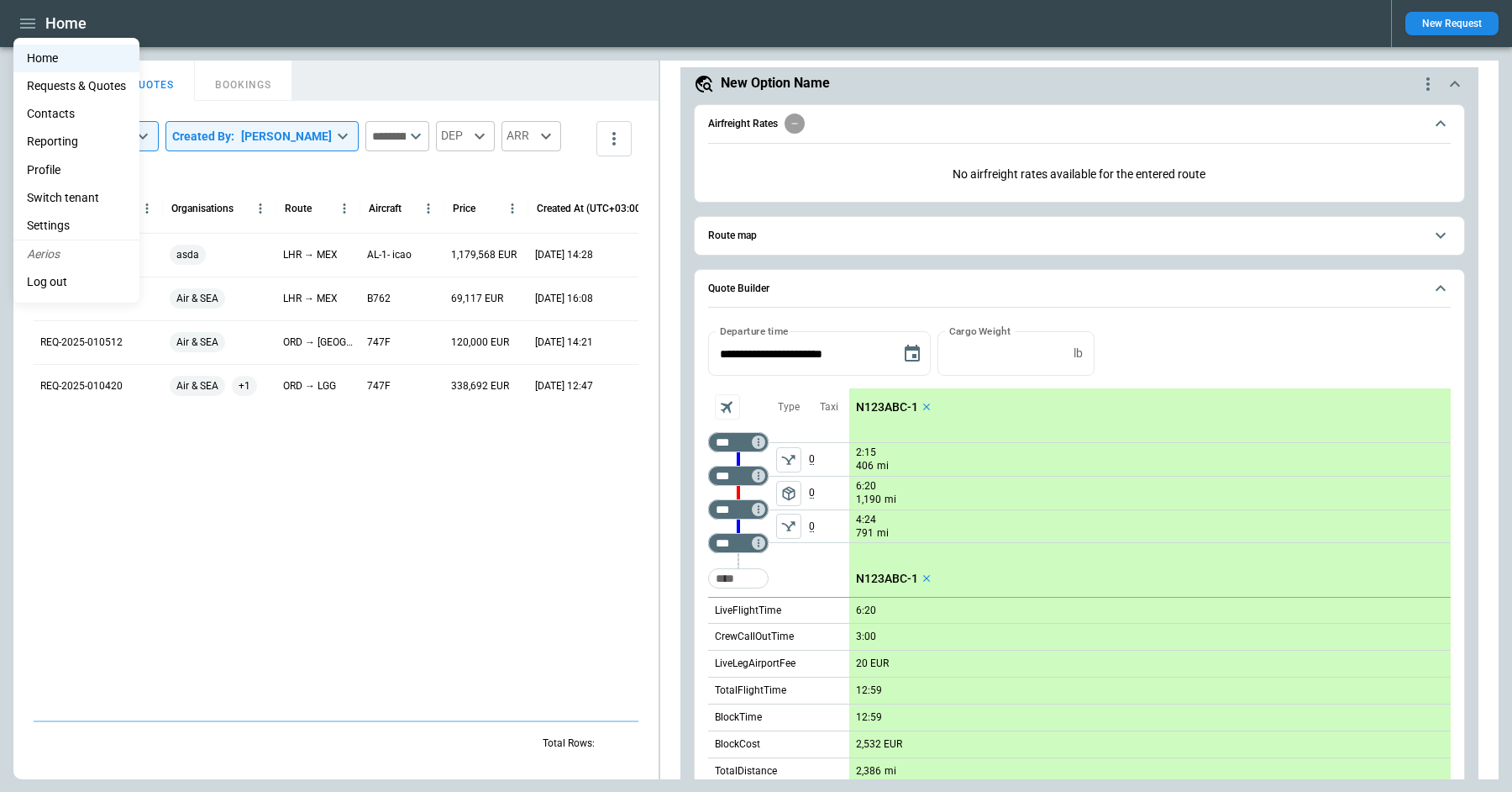
click at [44, 77] on Quotes "Requests & Quotes" at bounding box center [76, 86] width 126 height 27
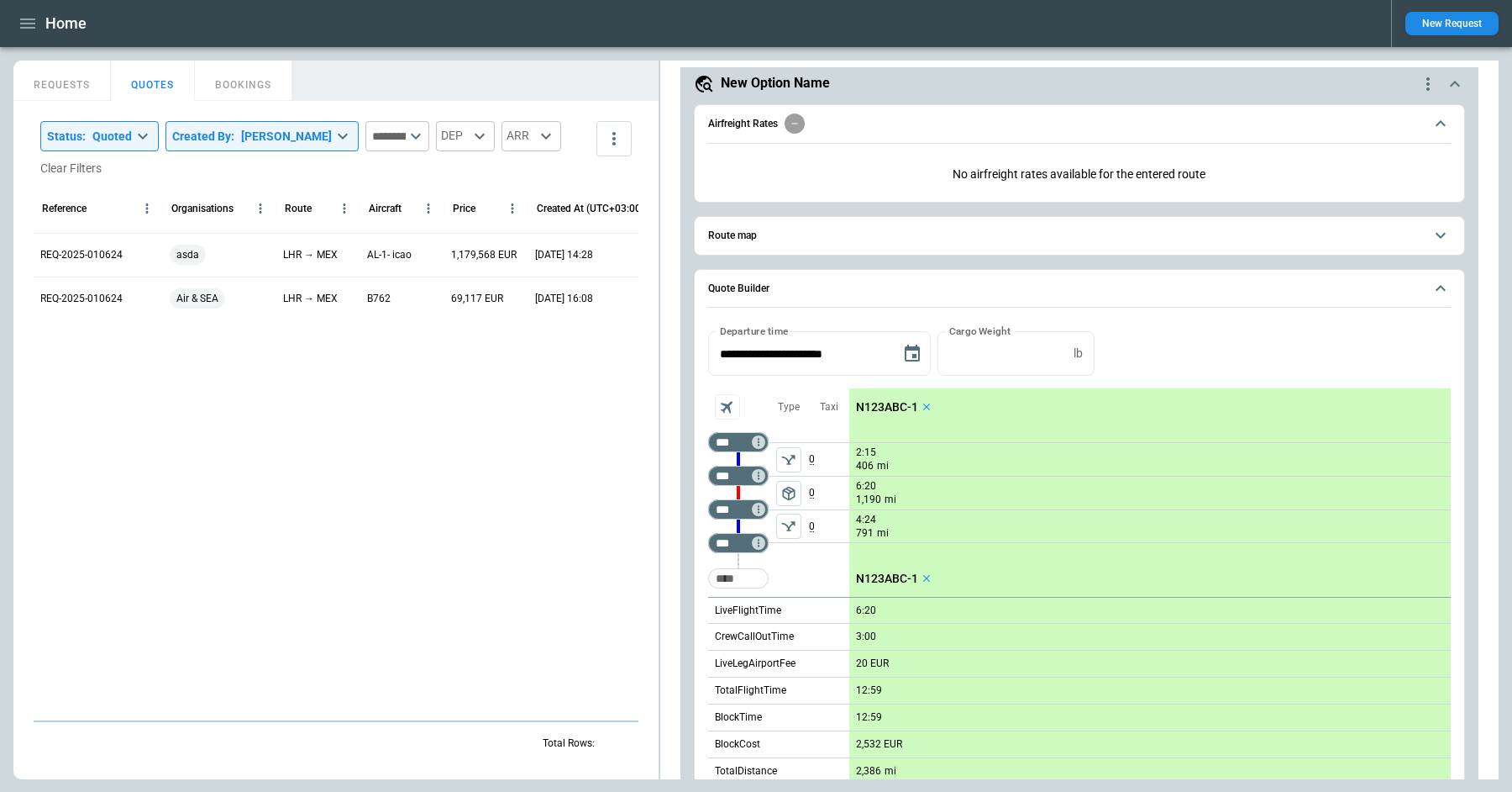
scroll to position [500, 0]
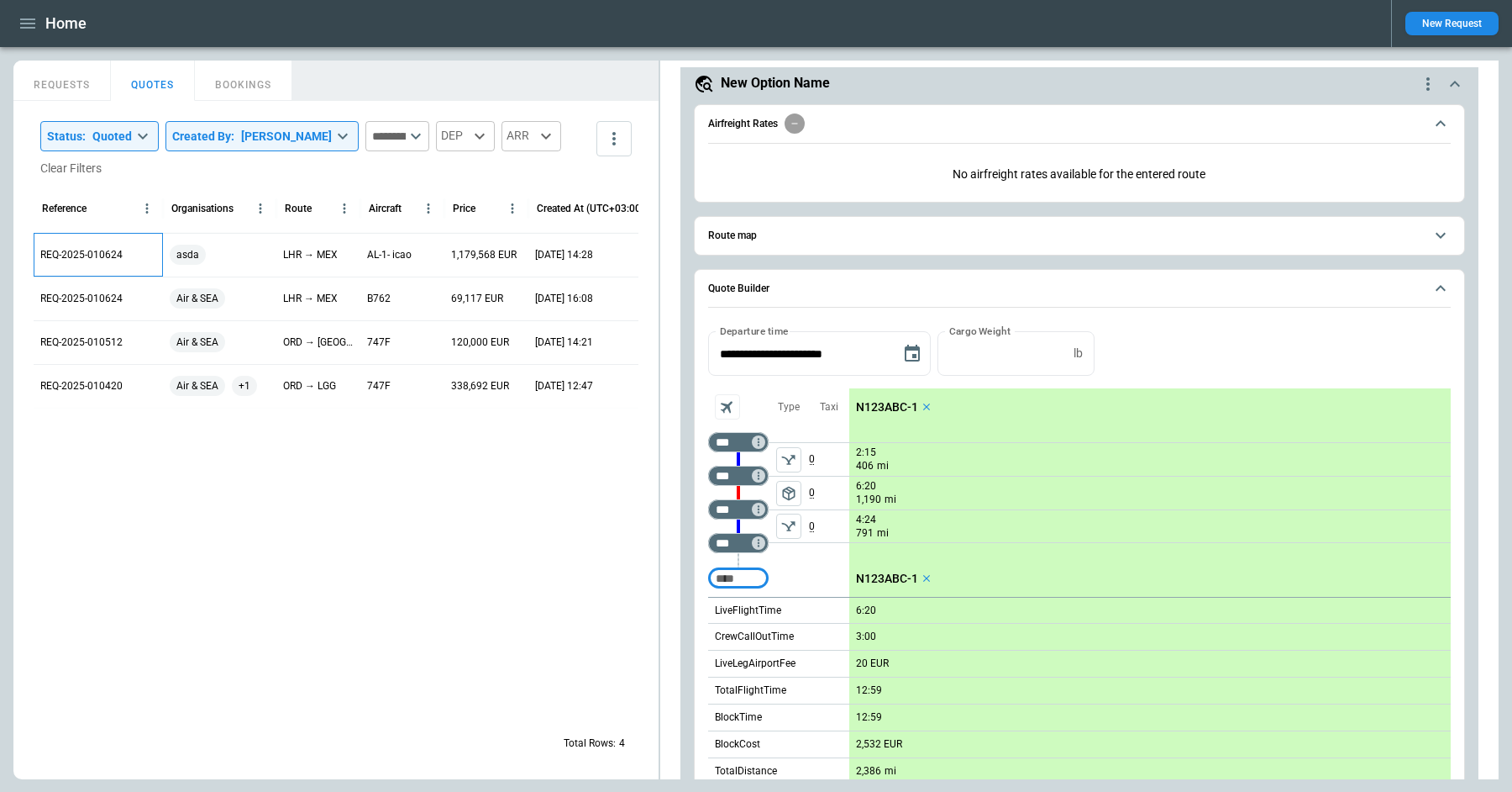
click at [89, 246] on div "REQ-2025-010624" at bounding box center [98, 254] width 129 height 43
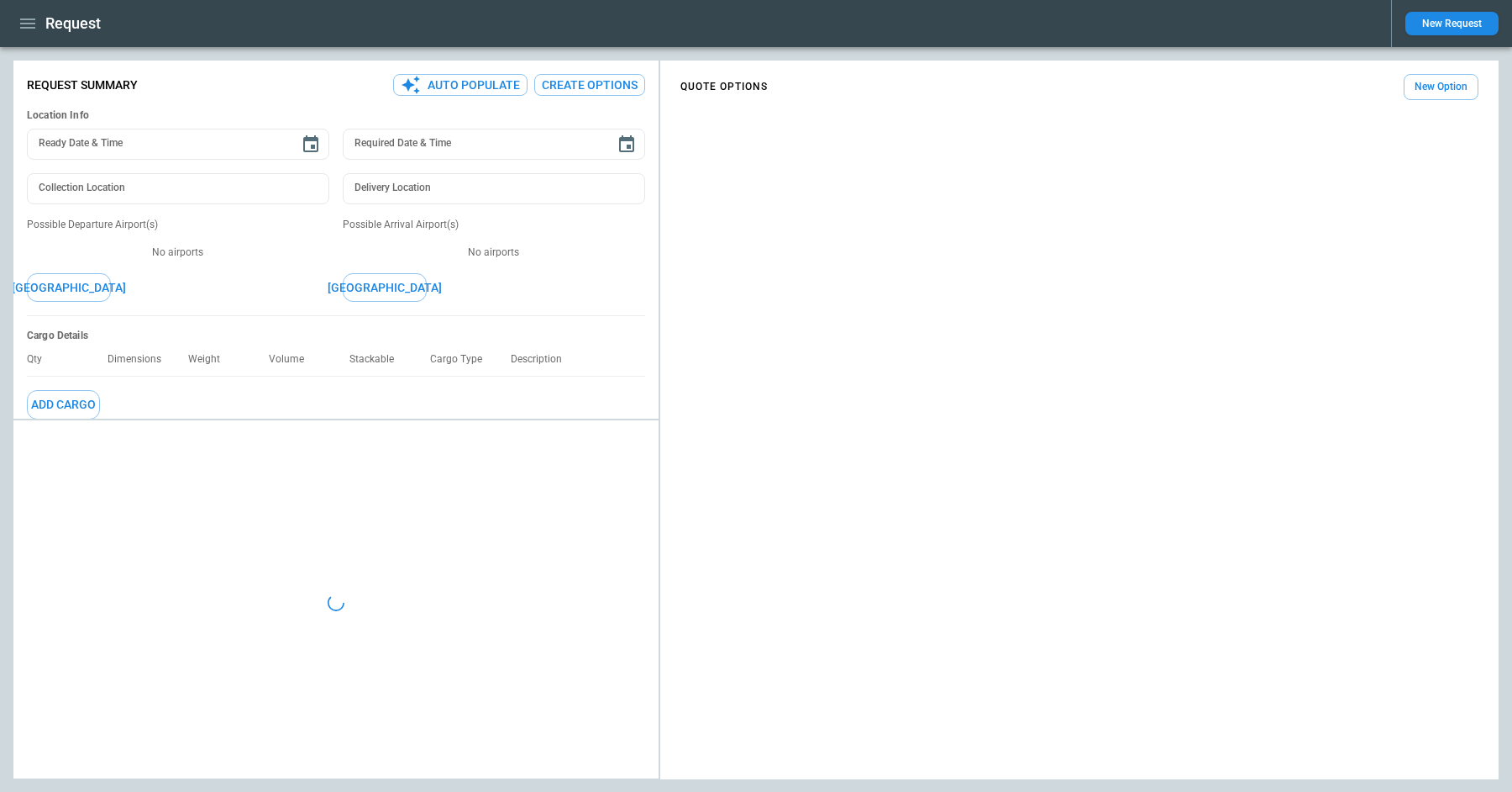
type textarea "*"
